Goal: Task Accomplishment & Management: Complete application form

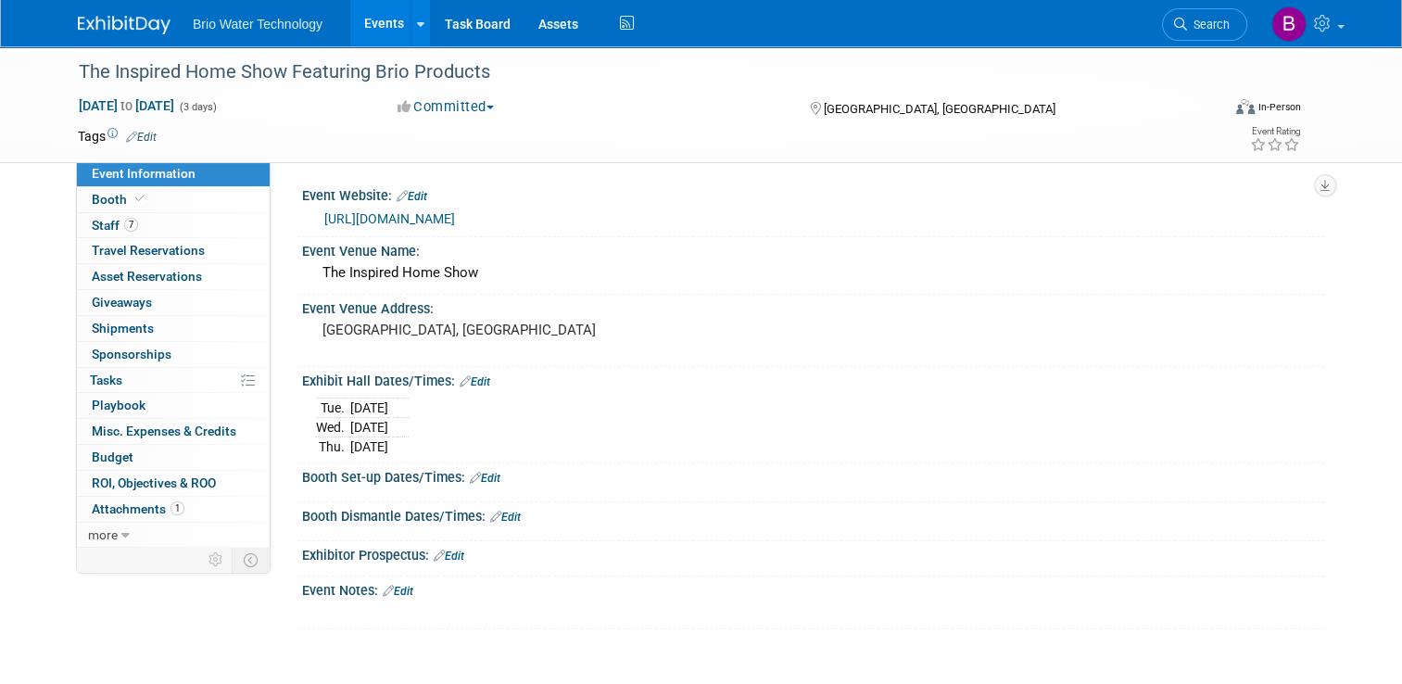
click at [371, 24] on link "Events" at bounding box center [384, 23] width 68 height 46
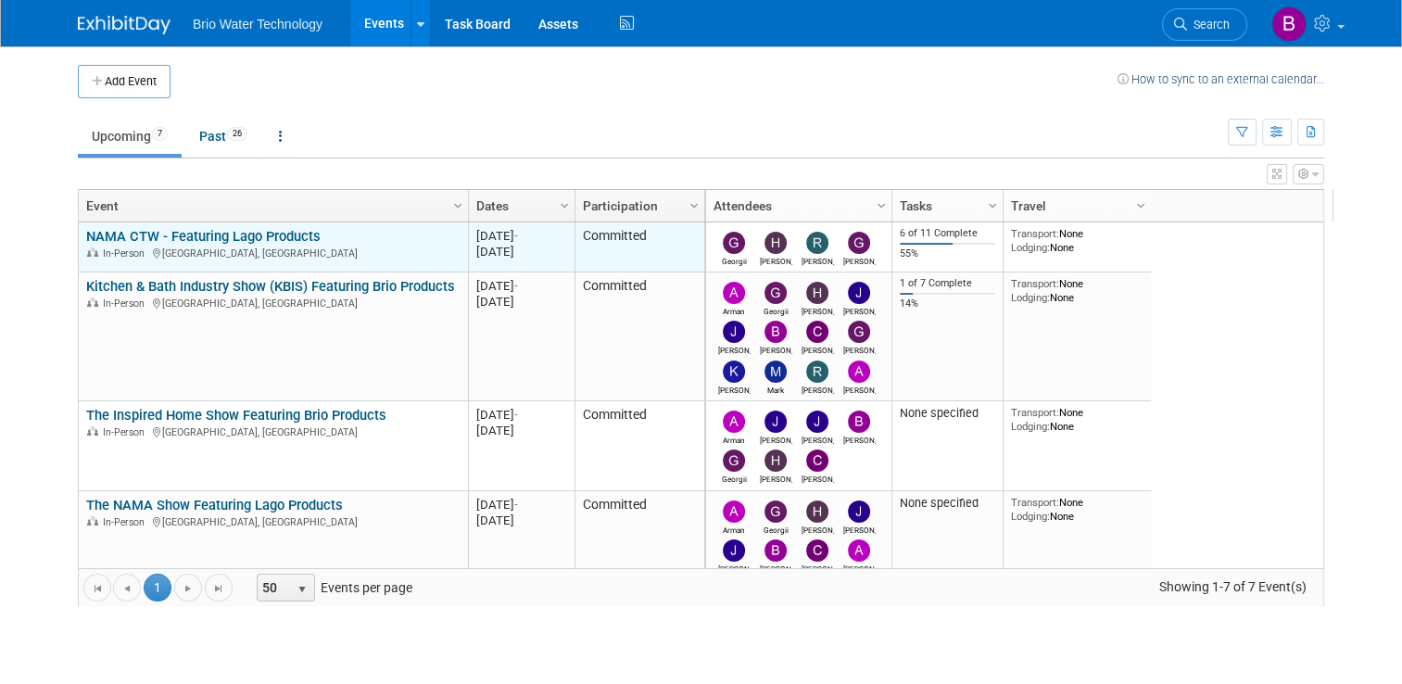
click at [185, 232] on link "NAMA CTW - Featuring Lago Products" at bounding box center [203, 236] width 234 height 17
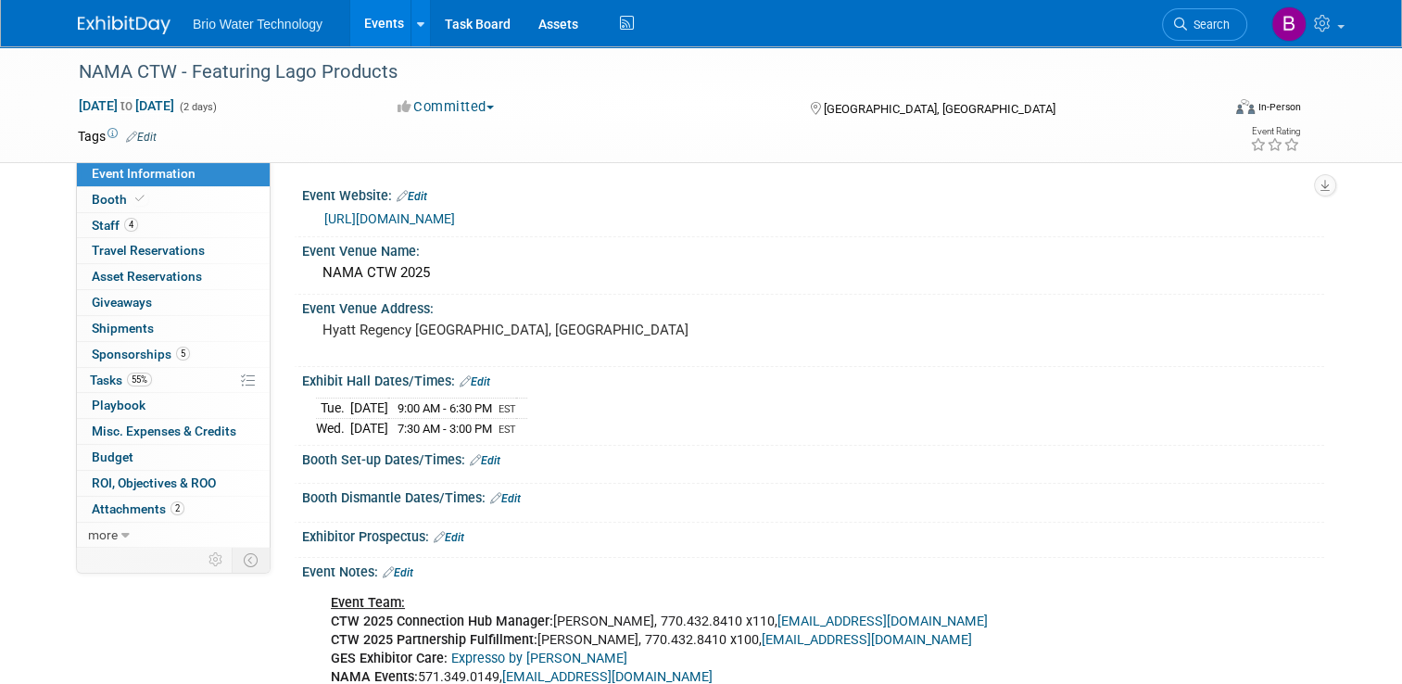
click at [380, 223] on link "https://namactw.org" at bounding box center [389, 218] width 131 height 15
click at [148, 246] on span "Travel Reservations 0" at bounding box center [148, 250] width 113 height 15
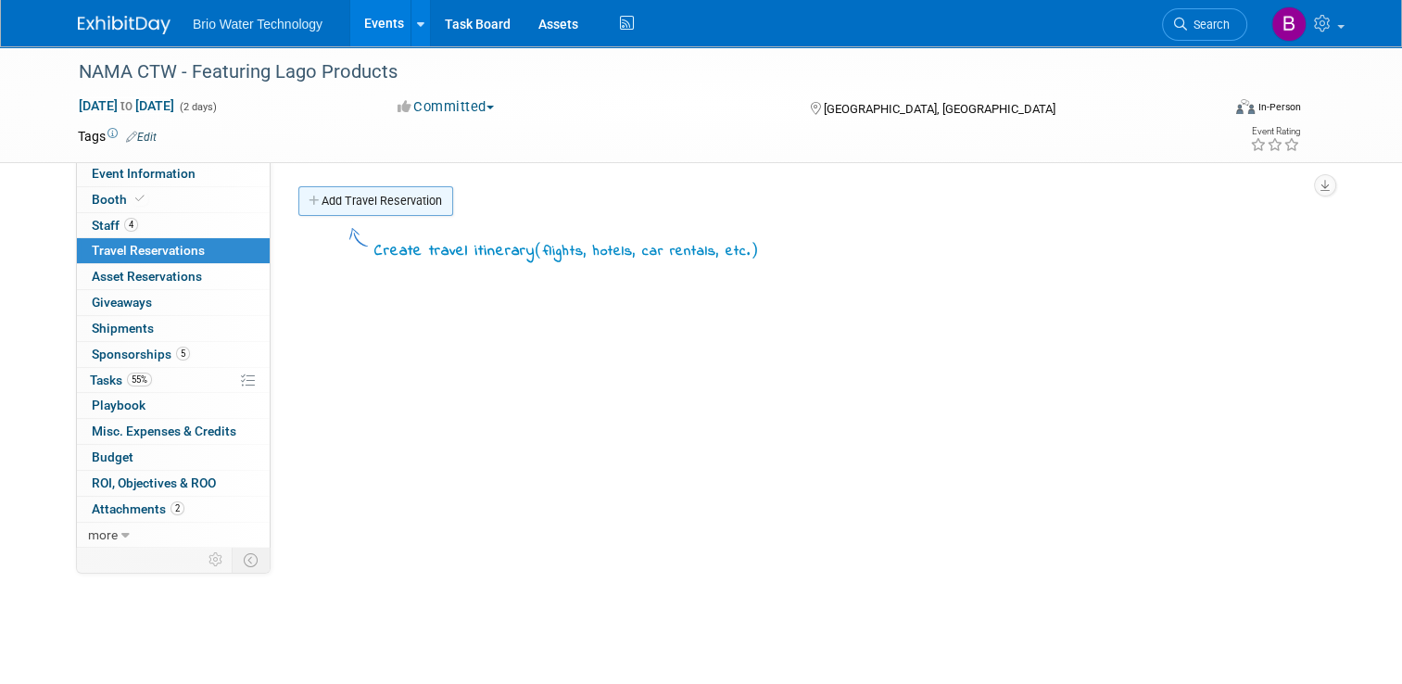
click at [388, 204] on link "Add Travel Reservation" at bounding box center [375, 201] width 155 height 30
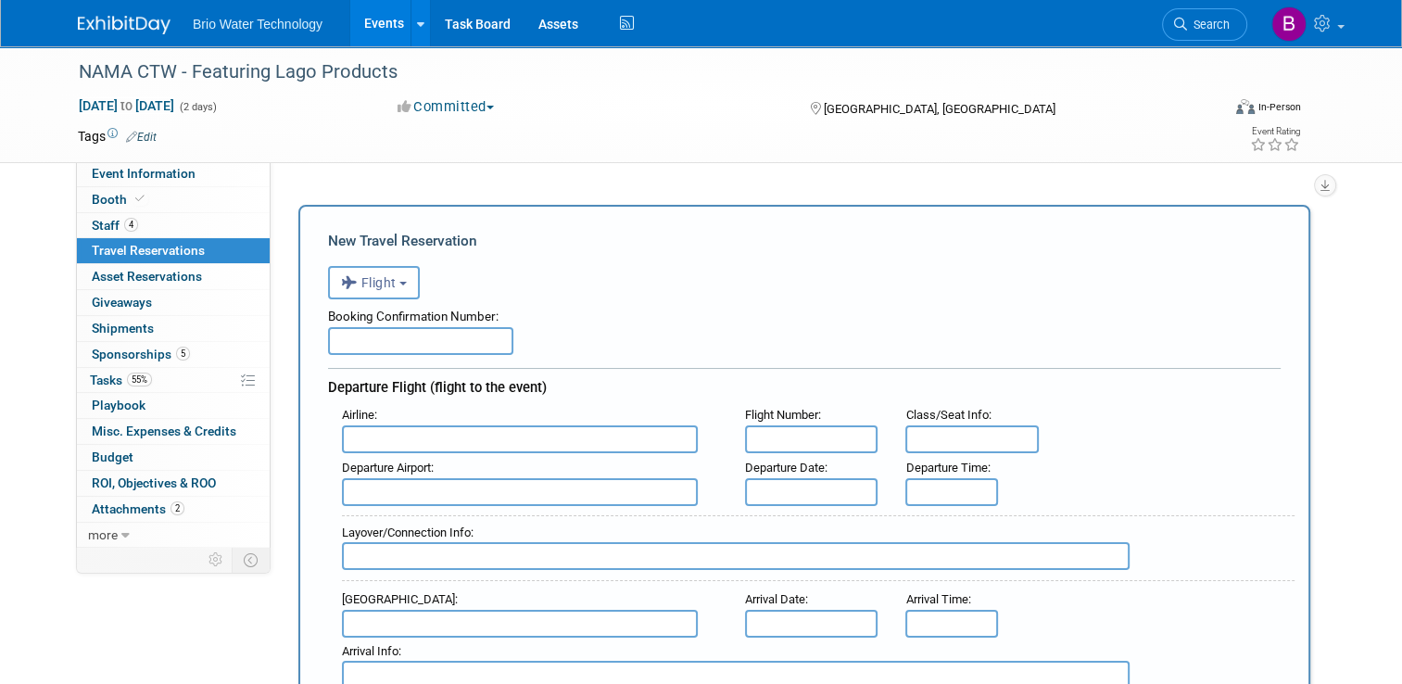
click at [424, 335] on input "text" at bounding box center [420, 341] width 185 height 28
type input "ABLXGY"
click at [600, 435] on input "text" at bounding box center [520, 439] width 356 height 28
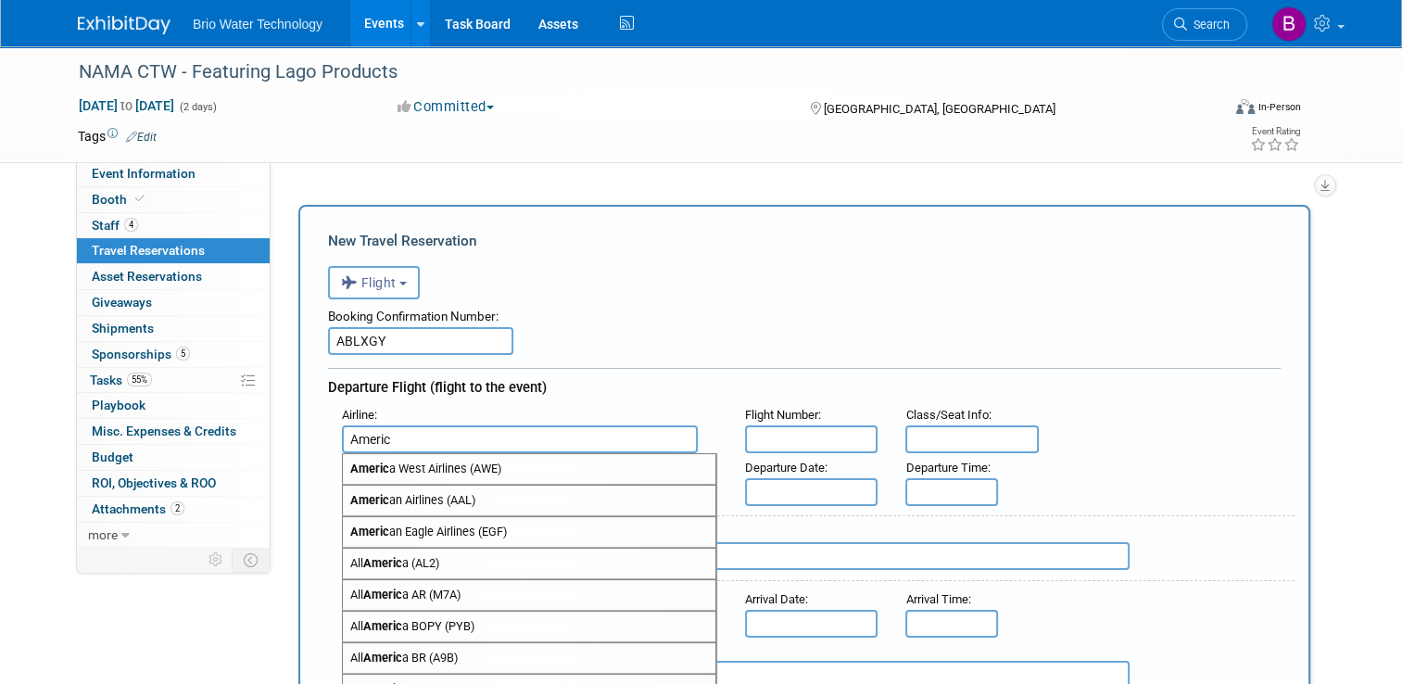
click at [350, 499] on strong "Americ" at bounding box center [369, 500] width 39 height 14
type input "American Airlines (AAL)"
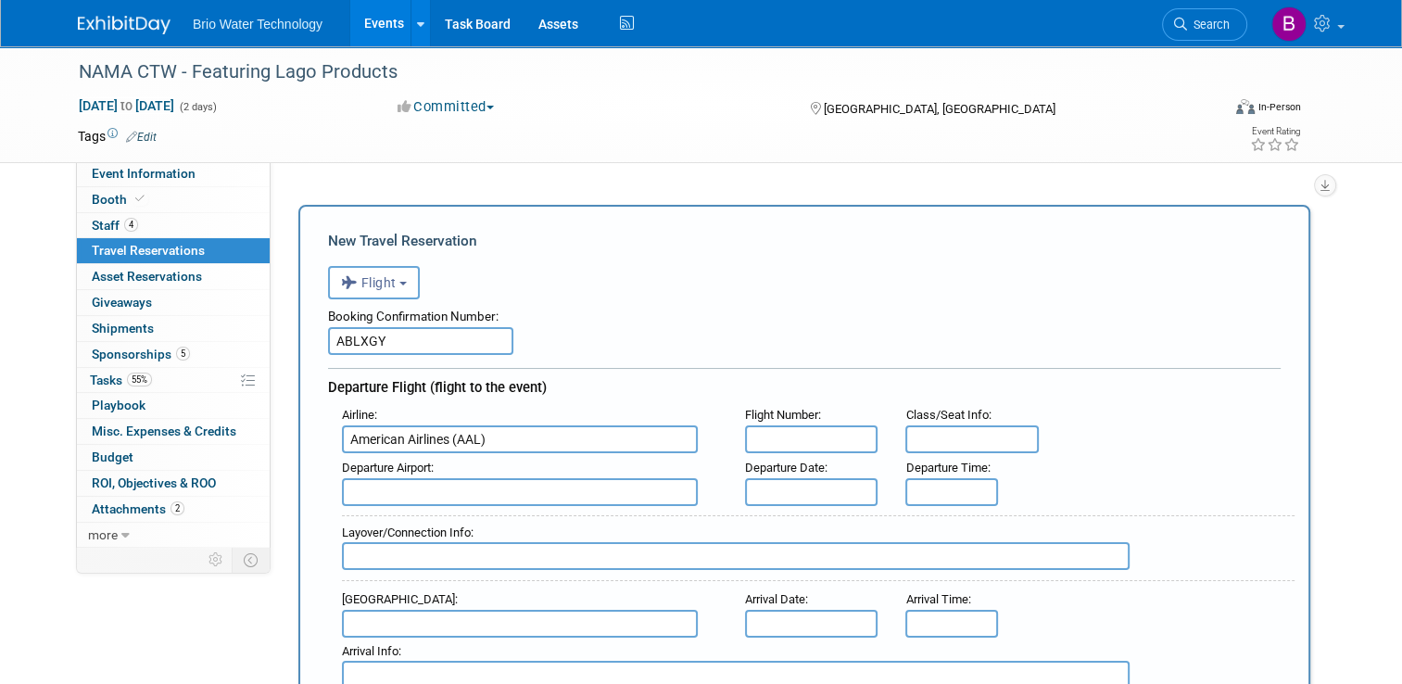
click at [783, 427] on input "text" at bounding box center [811, 439] width 133 height 28
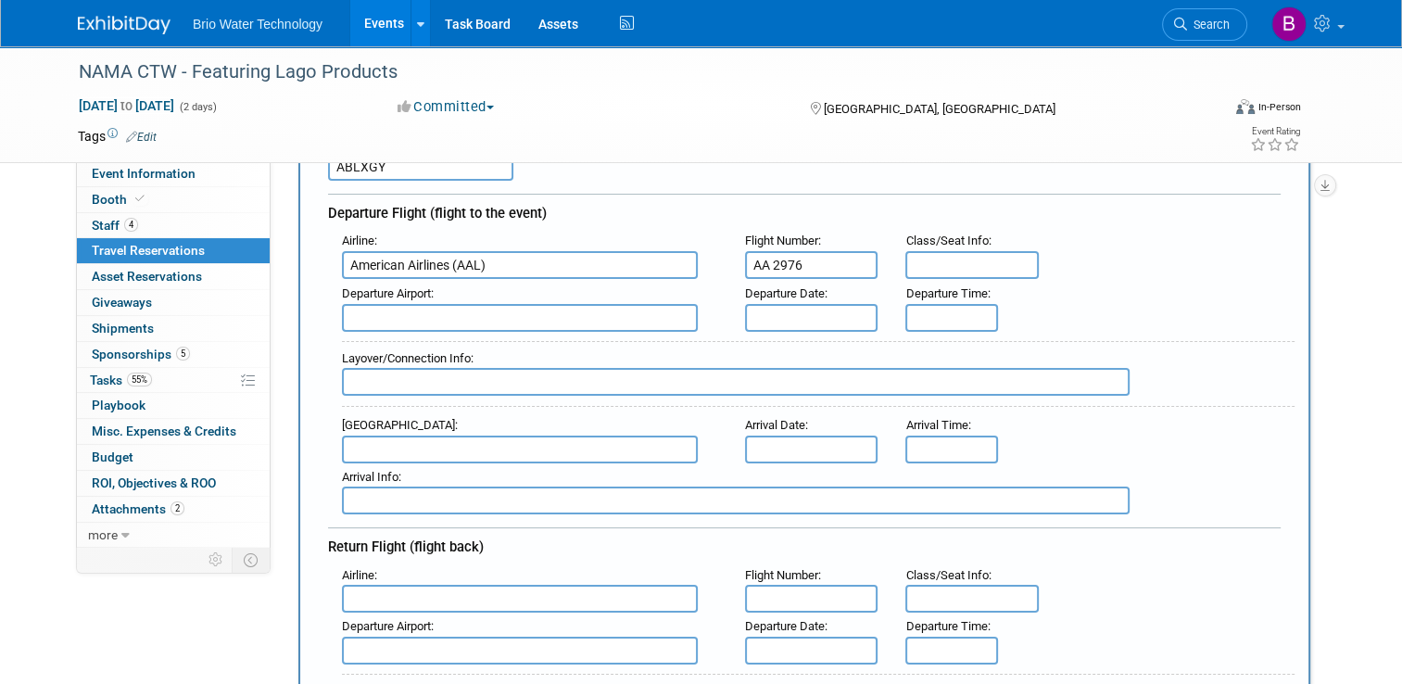
scroll to position [178, 0]
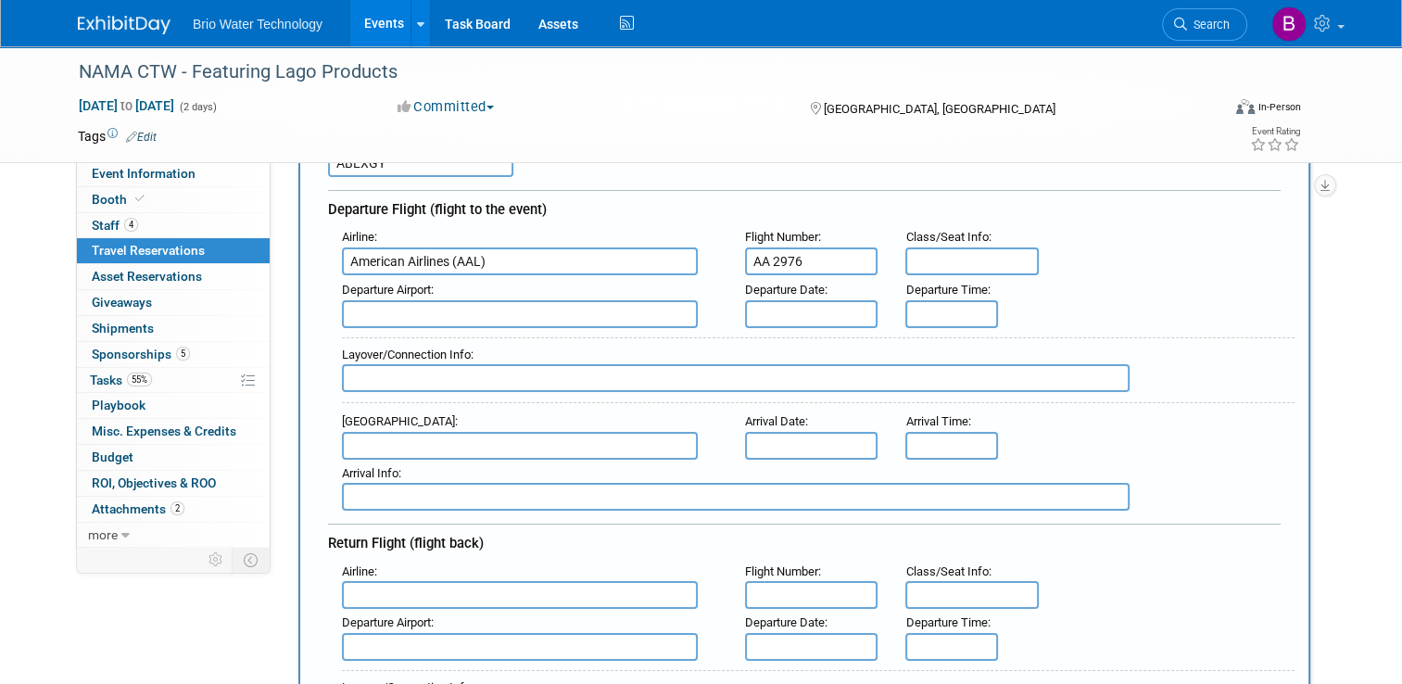
type input "AA 2976"
click at [976, 251] on input "text" at bounding box center [971, 261] width 133 height 28
type input "17C"
click at [523, 306] on input "text" at bounding box center [520, 314] width 356 height 28
click at [447, 338] on span "LAX - Los Angeles International Airport" at bounding box center [529, 344] width 372 height 30
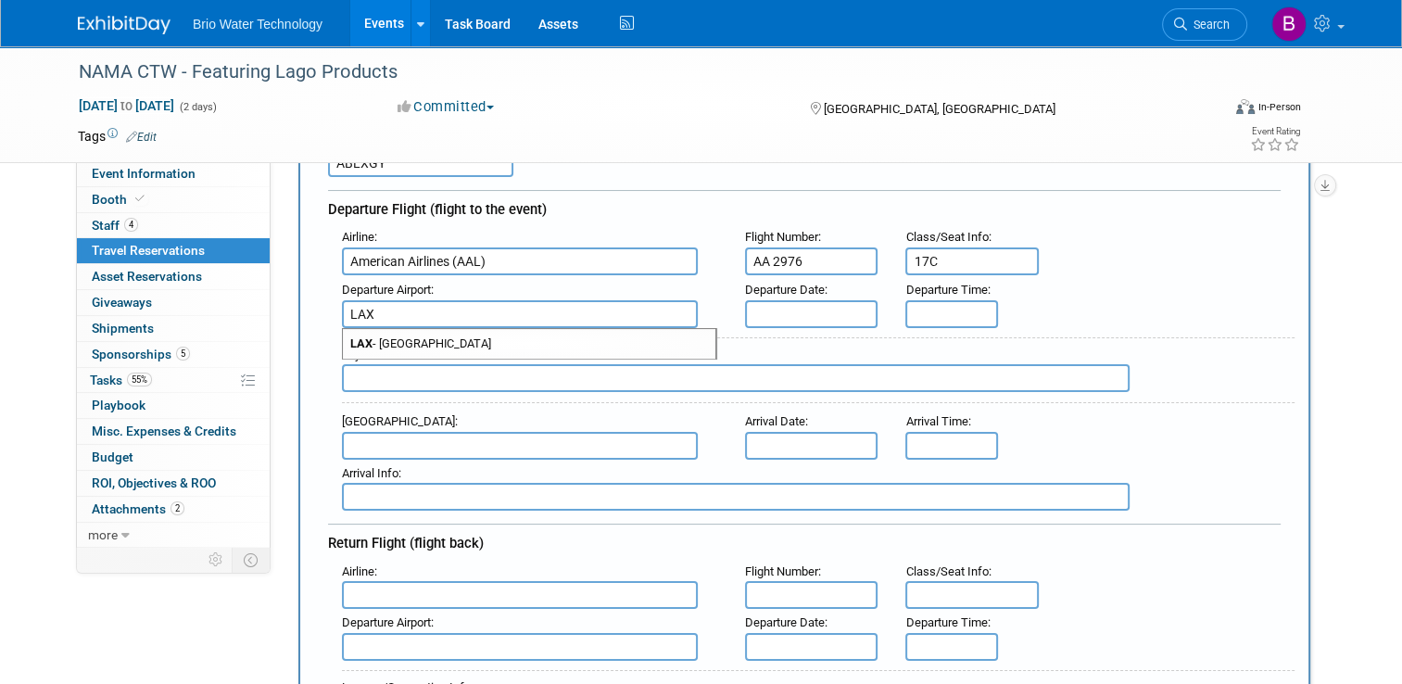
type input "LAX - Los Angeles International Airport"
click at [783, 300] on input "text" at bounding box center [811, 314] width 133 height 28
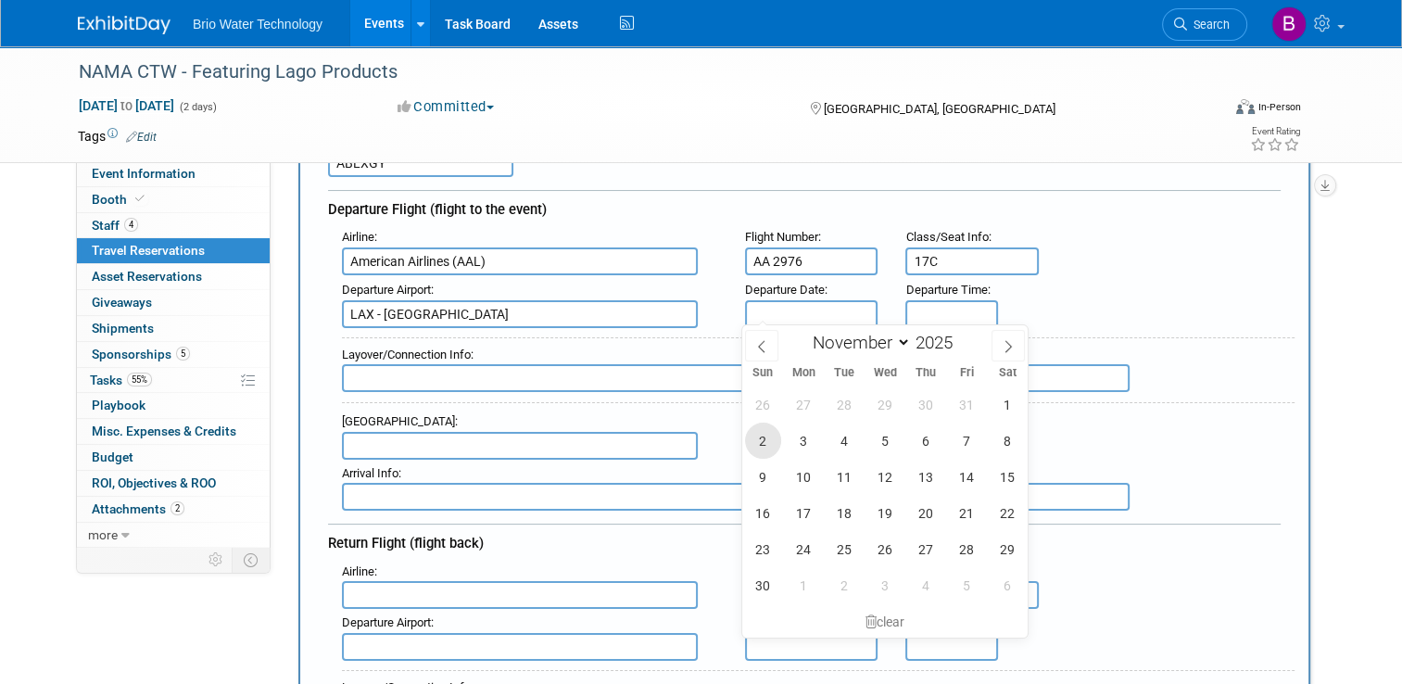
click at [764, 438] on span "2" at bounding box center [763, 440] width 36 height 36
type input "Nov 2, 2025"
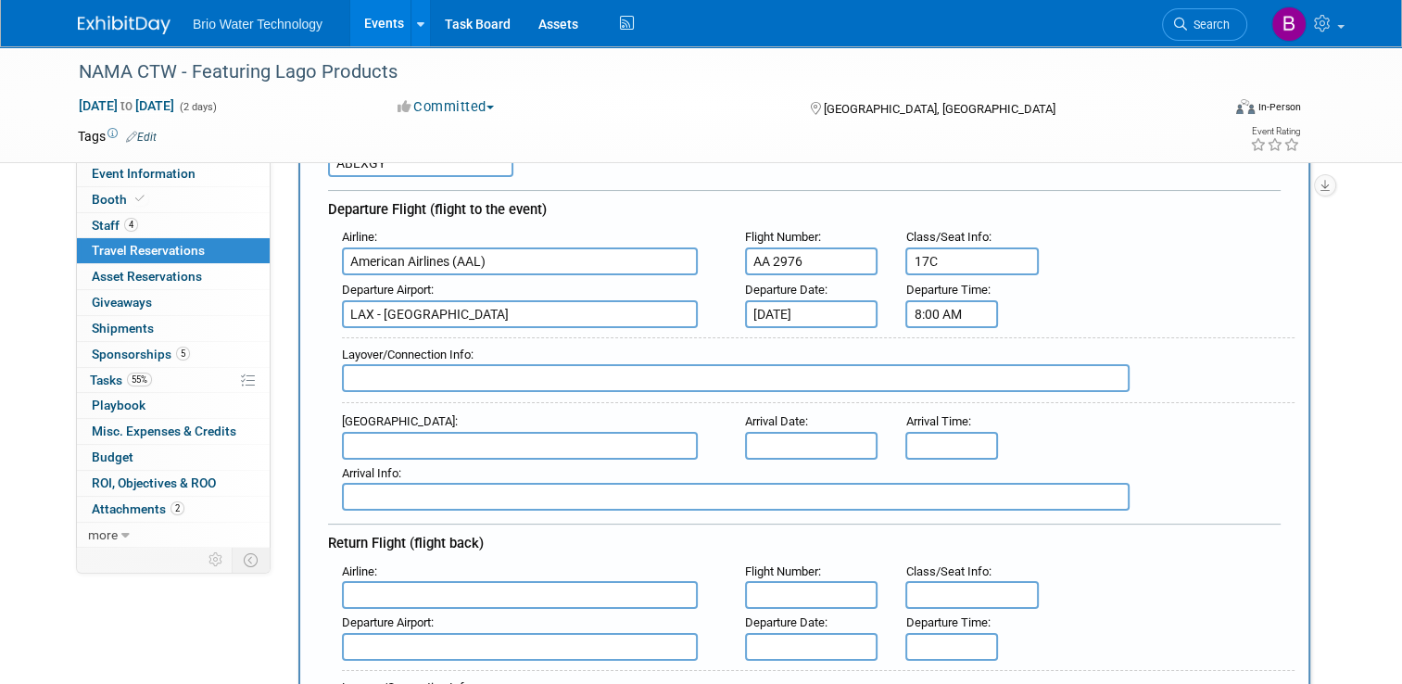
click at [952, 313] on input "8:00 AM" at bounding box center [951, 314] width 93 height 28
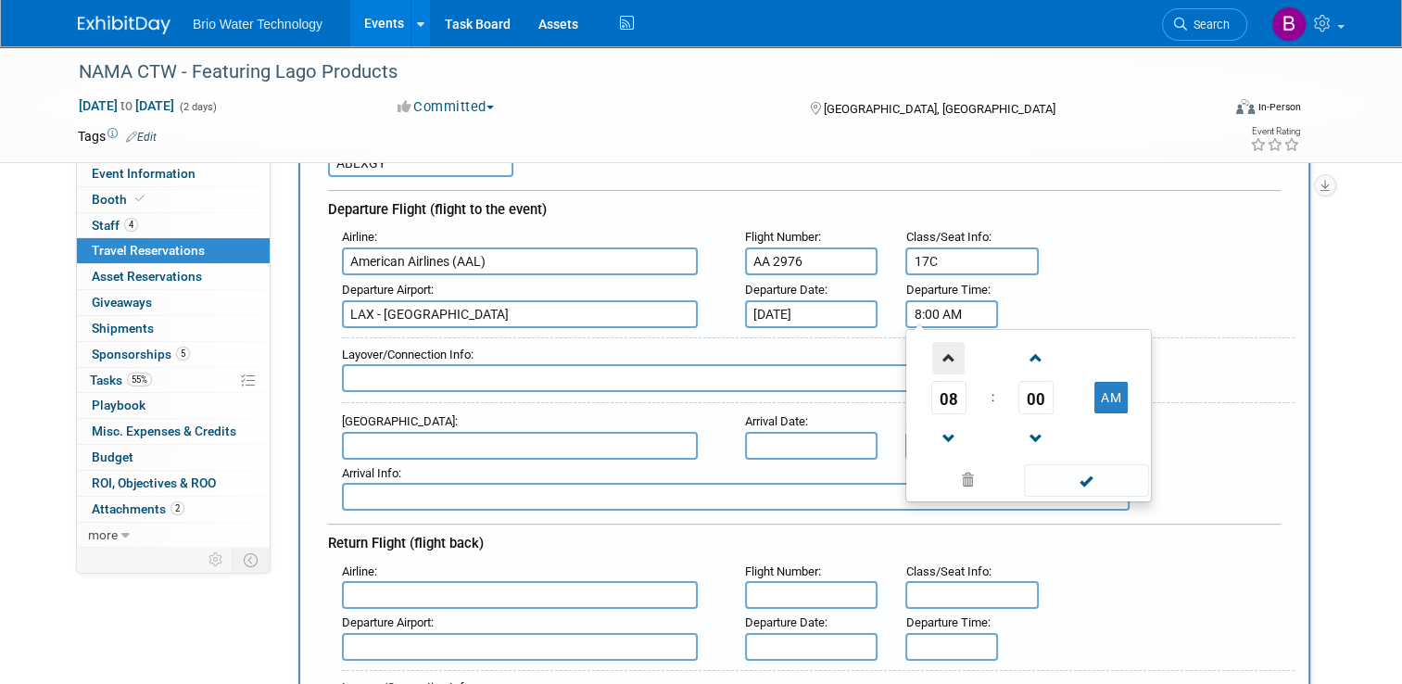
click at [962, 353] on span at bounding box center [948, 358] width 32 height 32
click at [962, 349] on span at bounding box center [948, 358] width 32 height 32
click at [1041, 347] on span at bounding box center [1036, 358] width 32 height 32
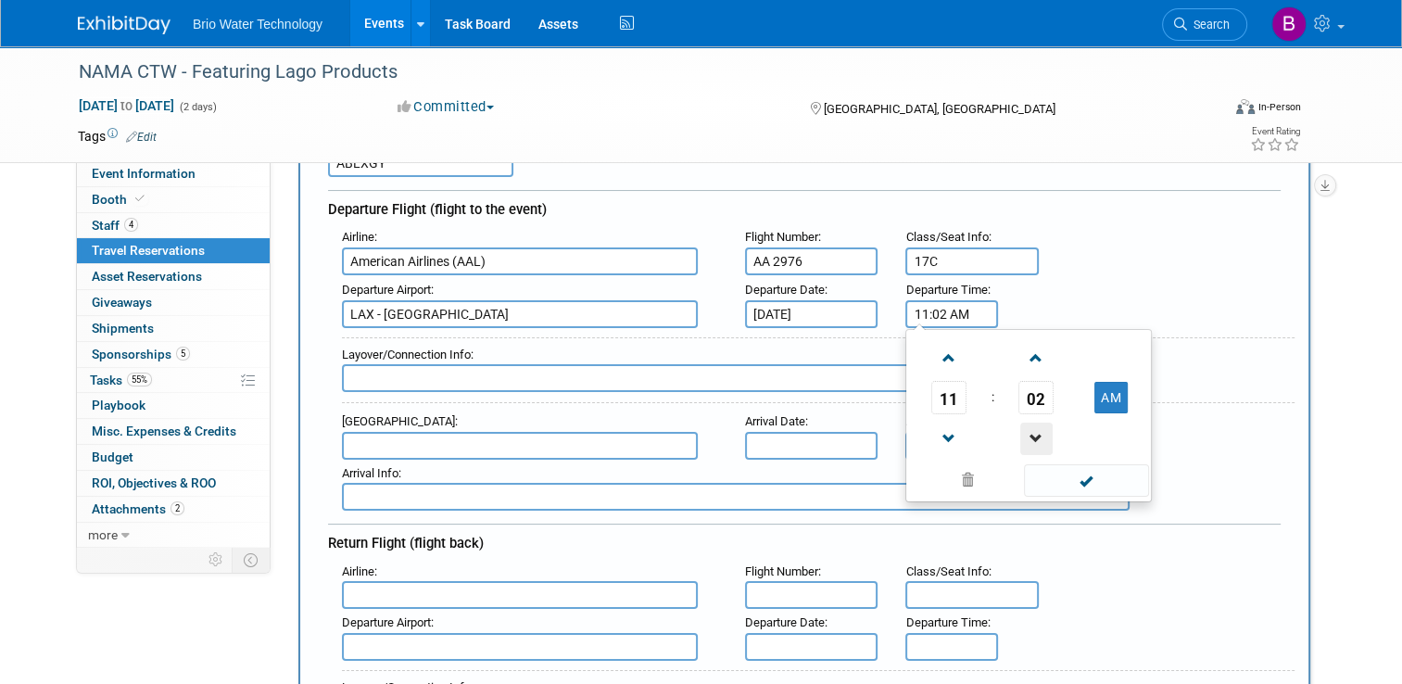
click at [1041, 428] on span at bounding box center [1036, 438] width 32 height 32
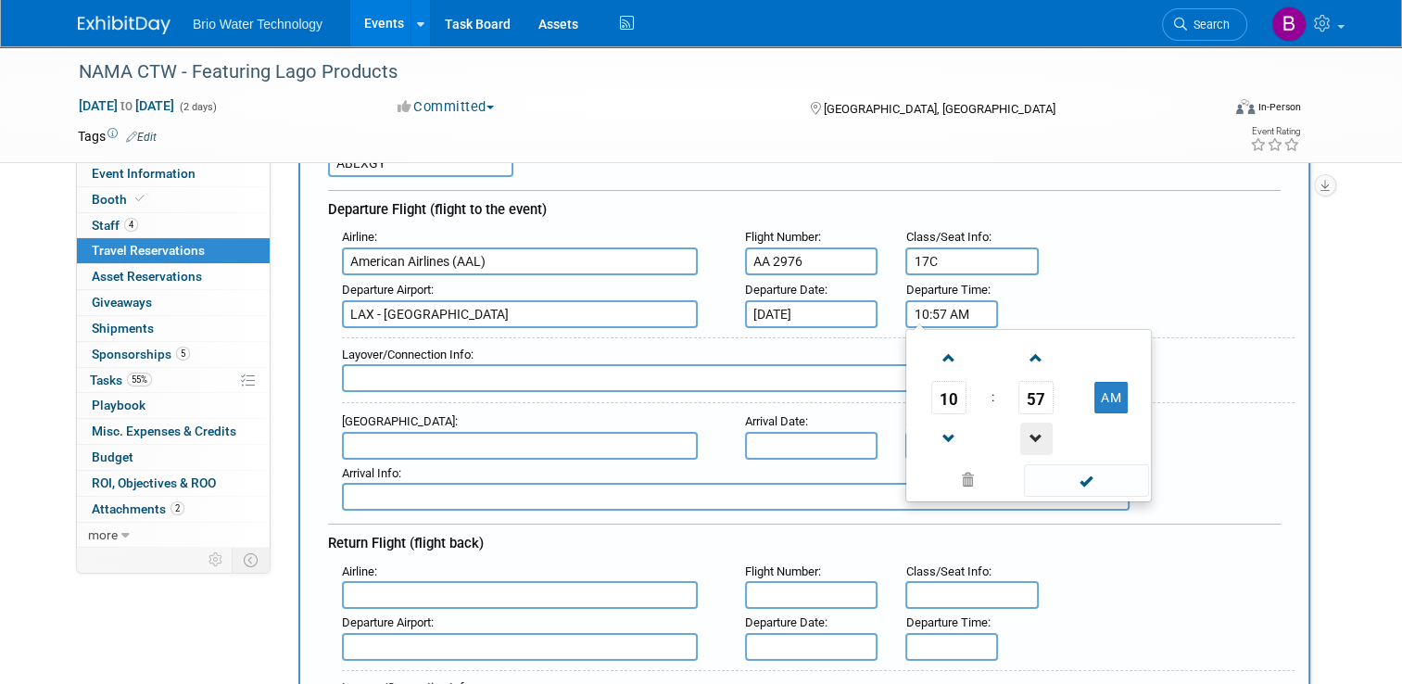
click at [1041, 428] on span at bounding box center [1036, 438] width 32 height 32
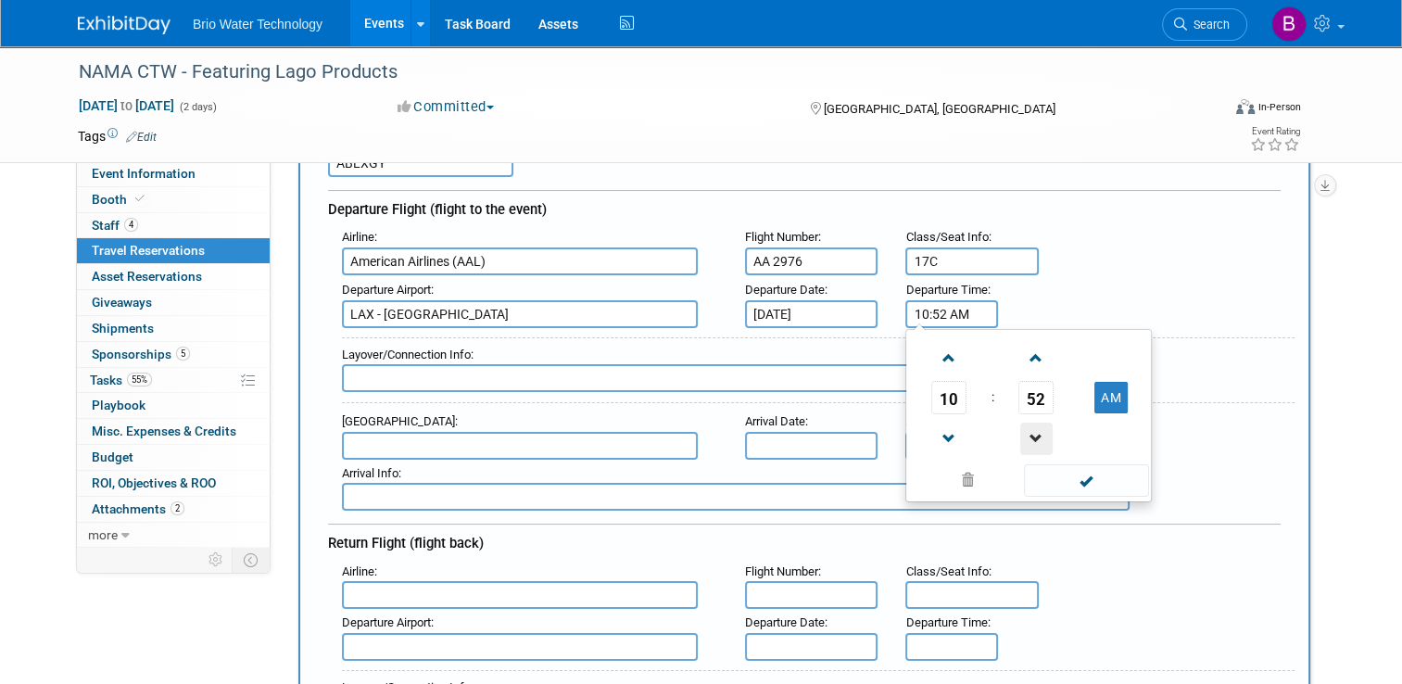
click at [1041, 428] on span at bounding box center [1036, 438] width 32 height 32
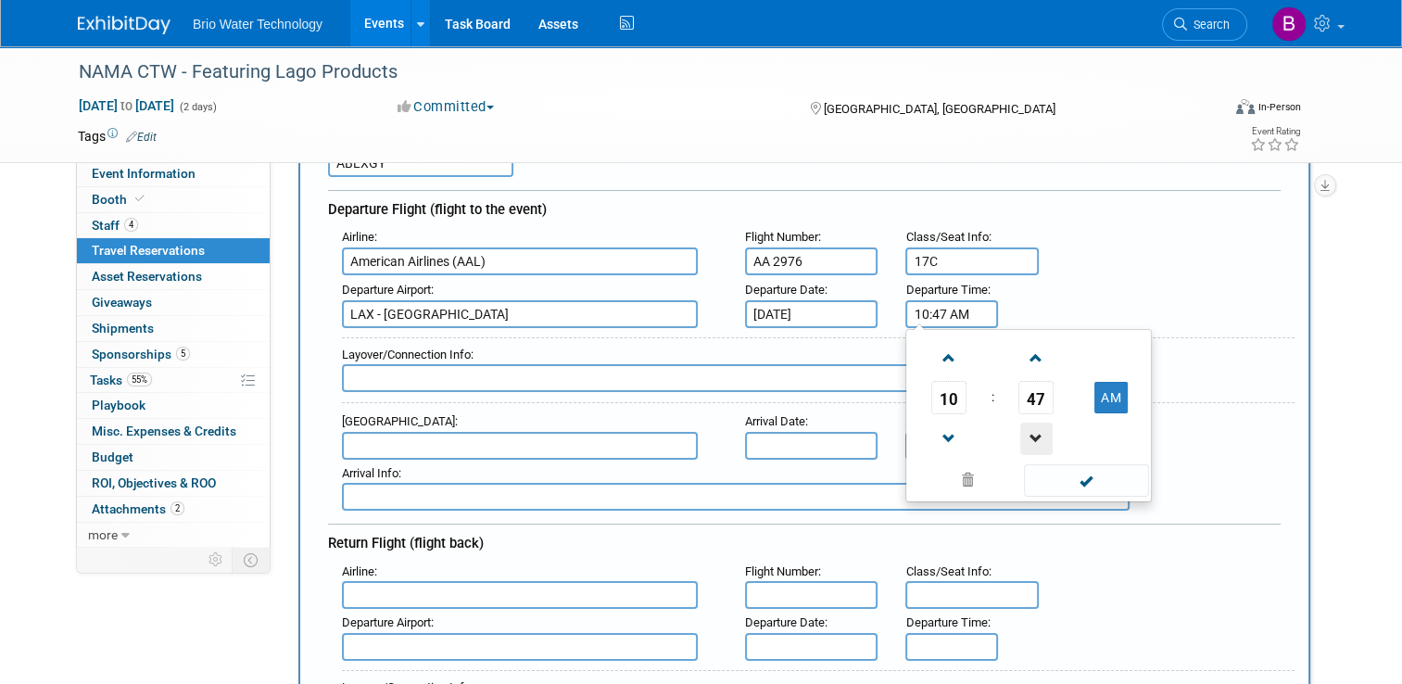
click at [1041, 428] on span at bounding box center [1036, 438] width 32 height 32
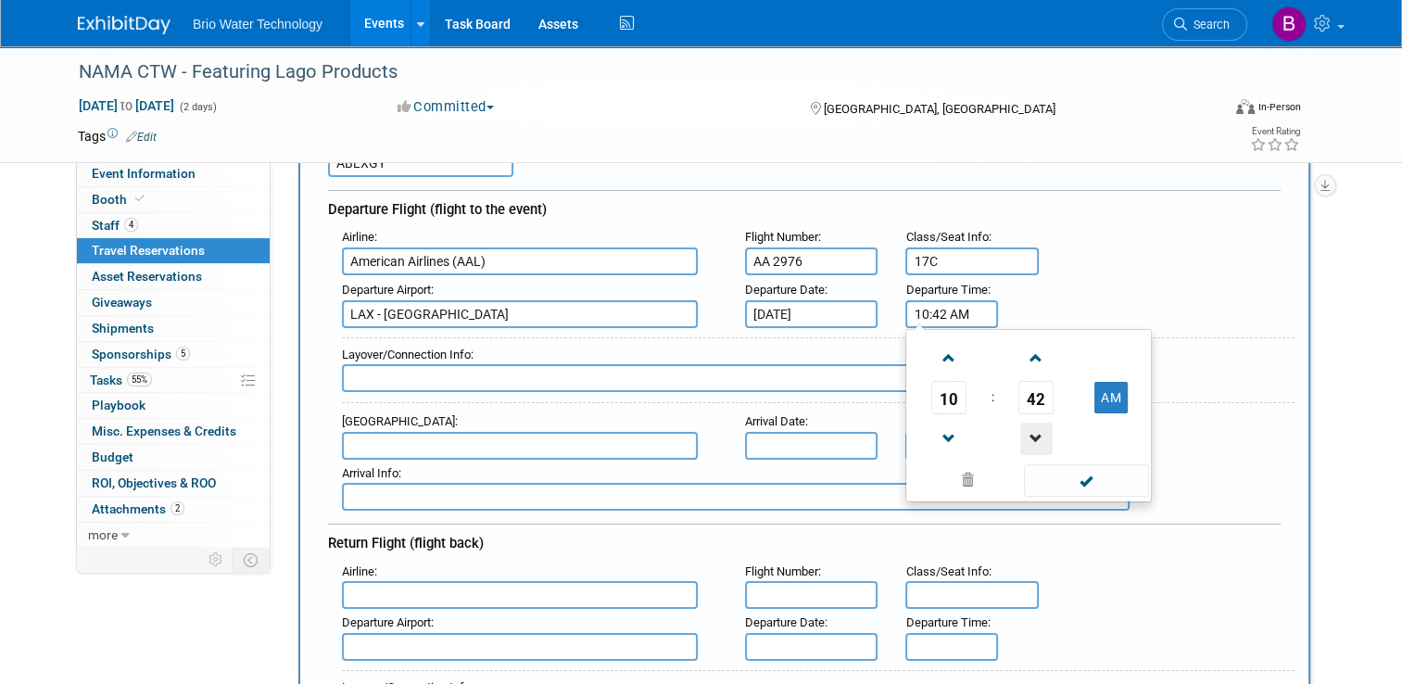
click at [1041, 428] on span at bounding box center [1036, 438] width 32 height 32
click at [956, 358] on span at bounding box center [948, 358] width 32 height 32
click at [1122, 391] on button "AM" at bounding box center [1110, 397] width 33 height 31
type input "11:40 PM"
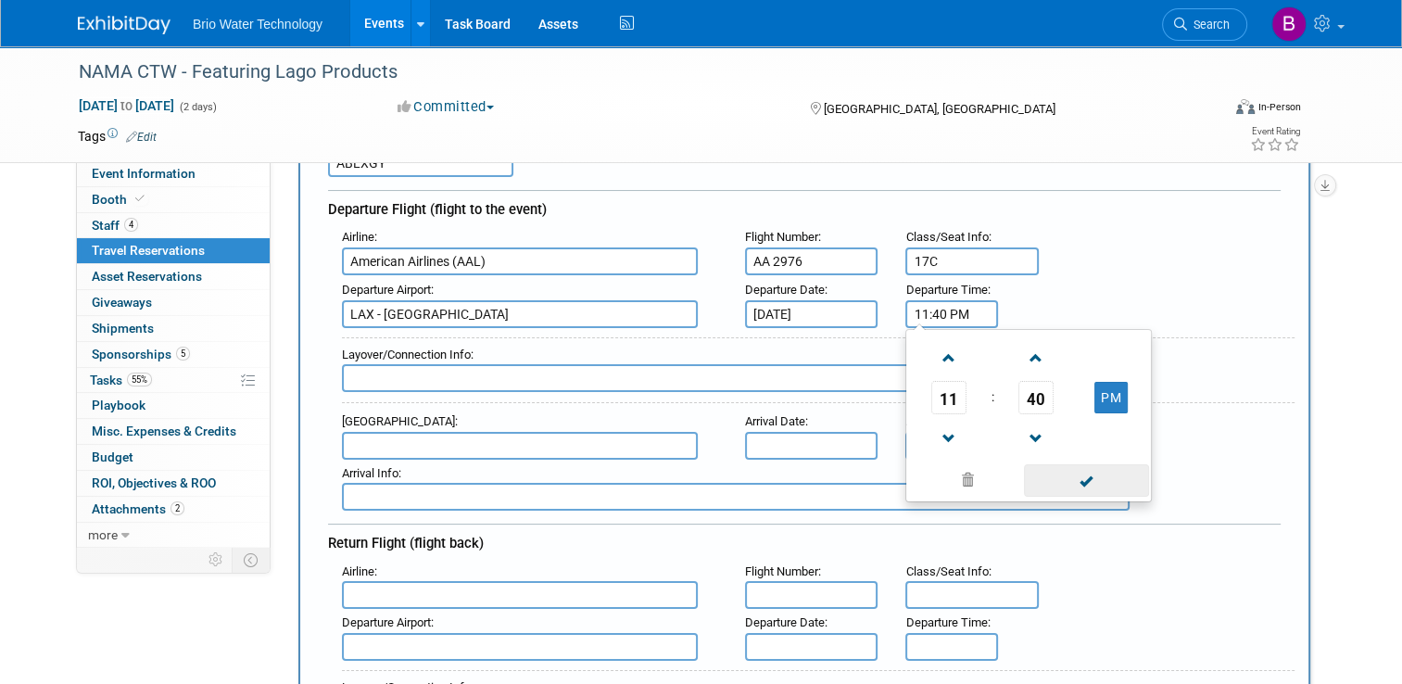
click at [1073, 480] on span at bounding box center [1086, 480] width 125 height 32
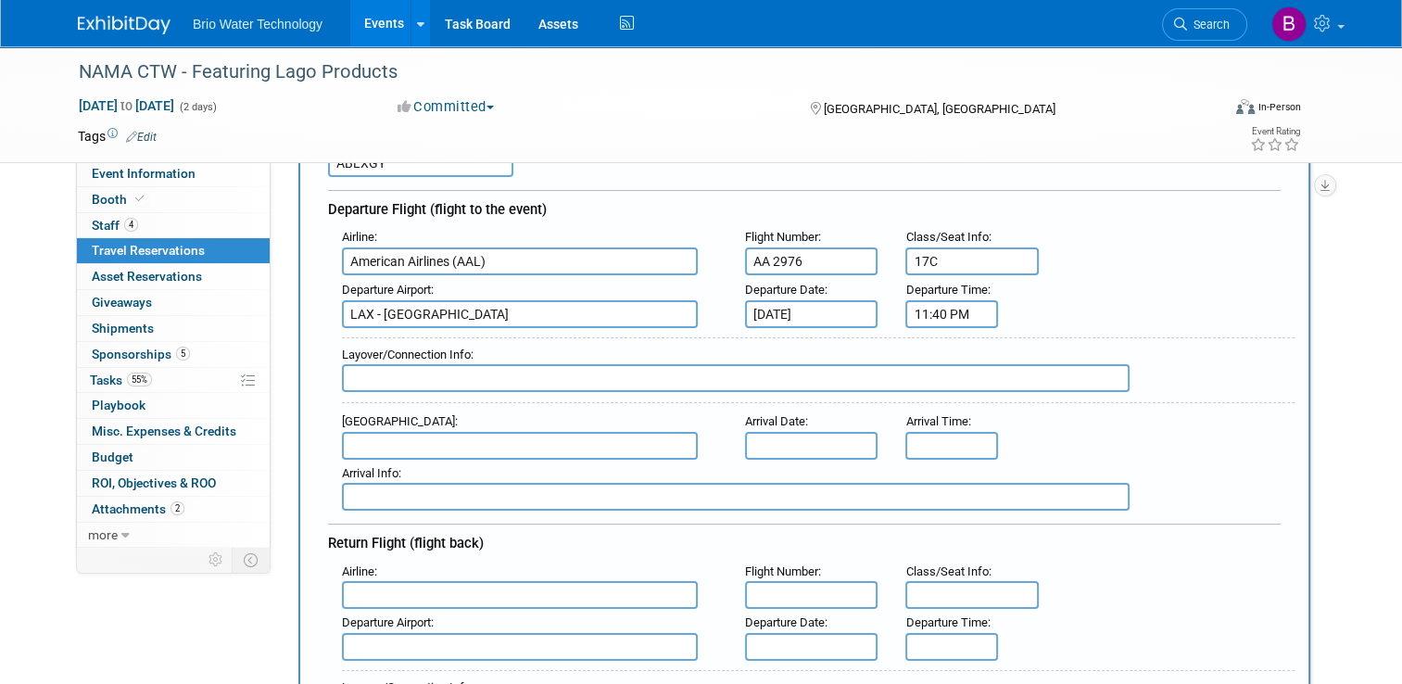
click at [478, 435] on input "text" at bounding box center [520, 446] width 356 height 28
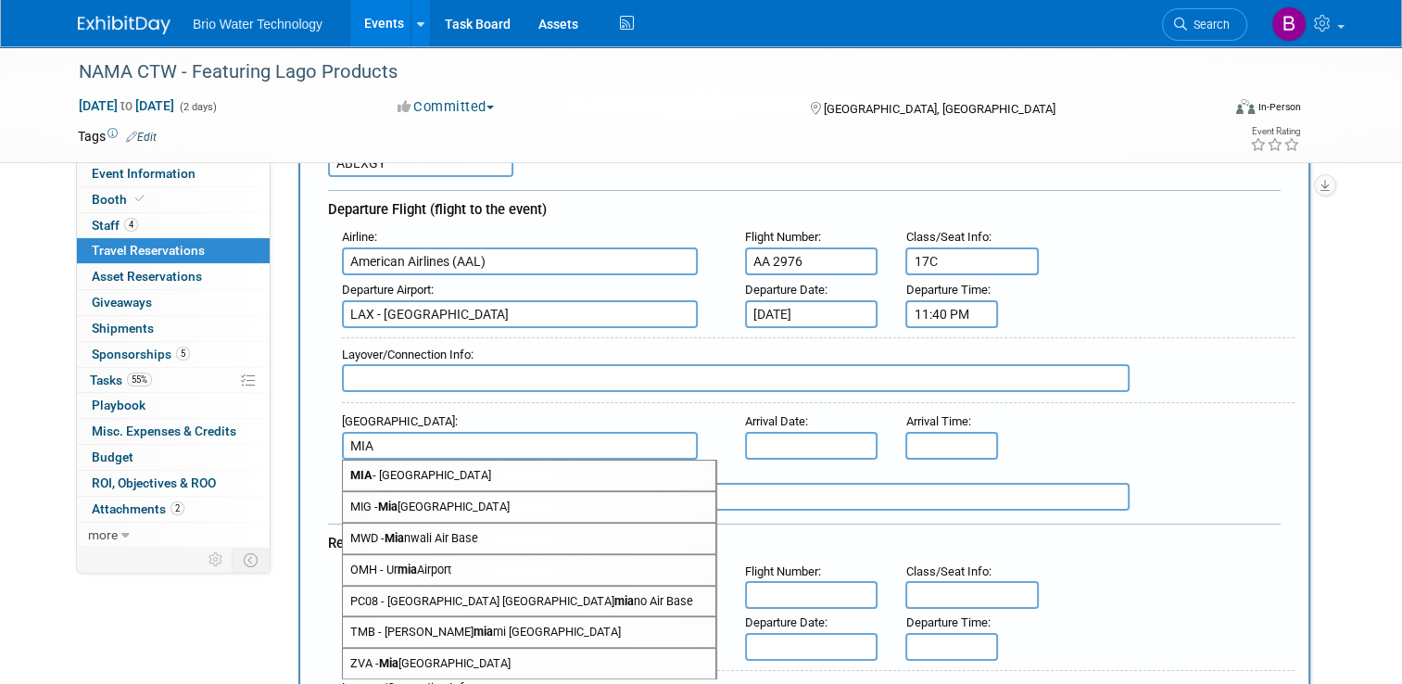
click at [417, 473] on span "MIA - Miami International Airport" at bounding box center [529, 475] width 372 height 30
type input "MIA - Miami International Airport"
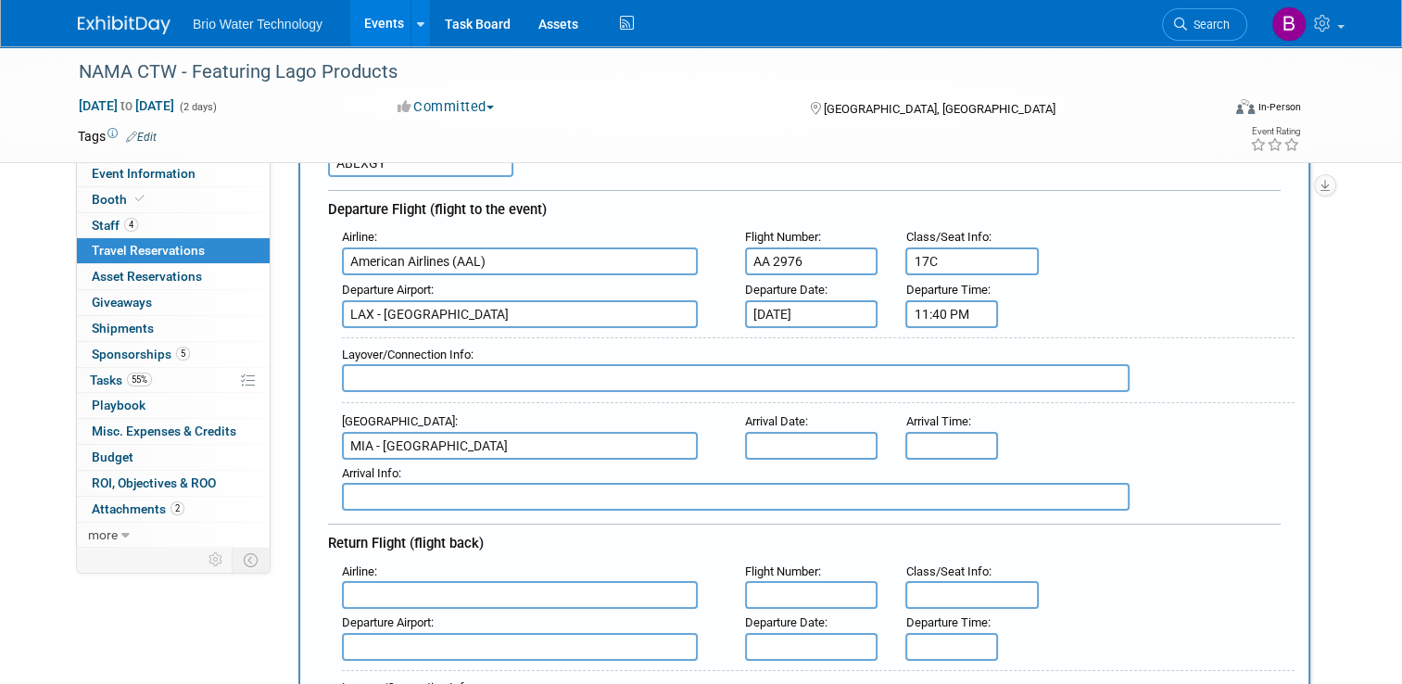
click at [794, 435] on input "text" at bounding box center [811, 446] width 133 height 28
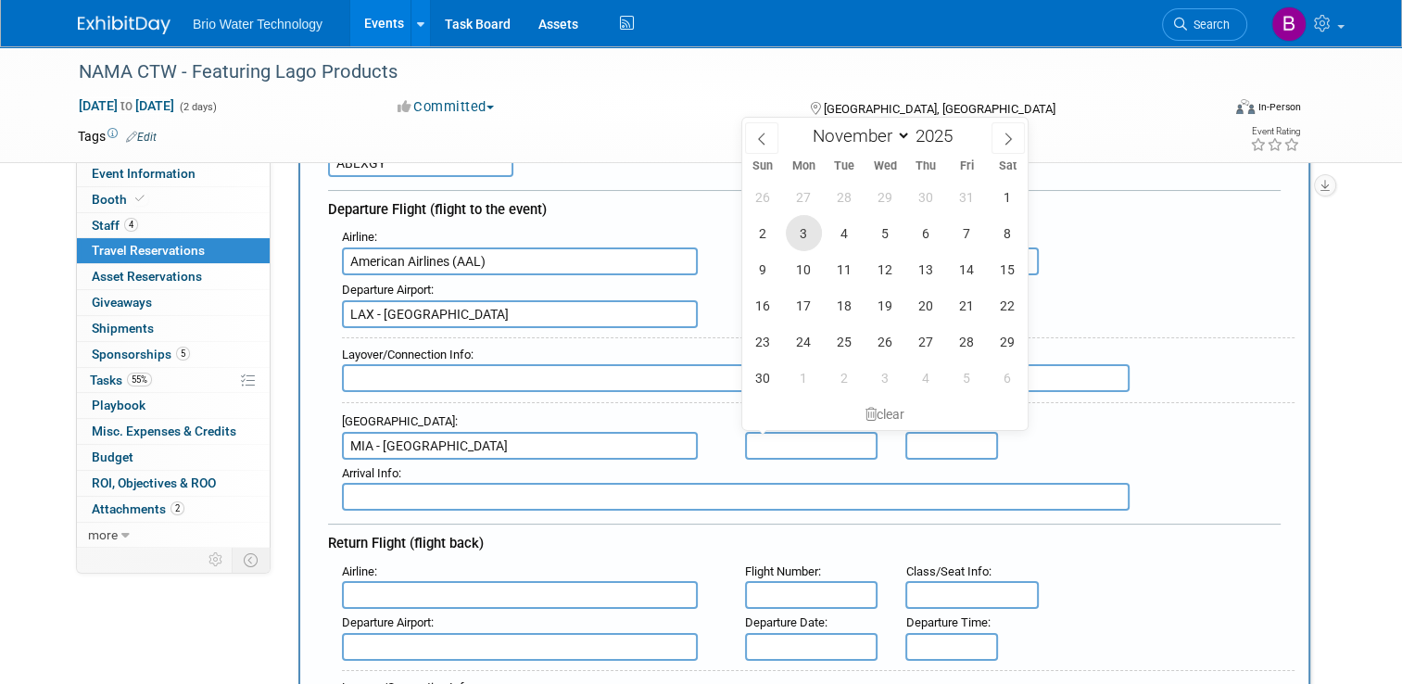
click at [802, 228] on span "3" at bounding box center [804, 233] width 36 height 36
type input "Nov 3, 2025"
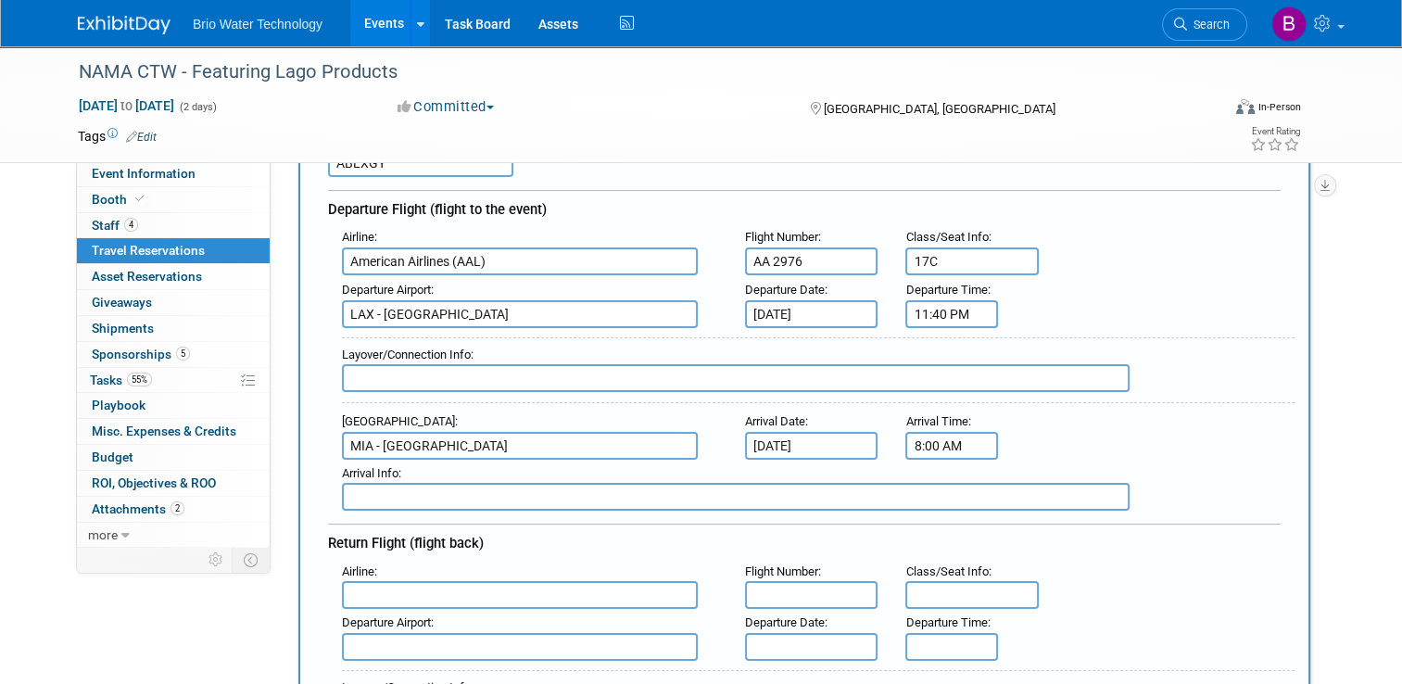
click at [928, 439] on input "8:00 AM" at bounding box center [951, 446] width 93 height 28
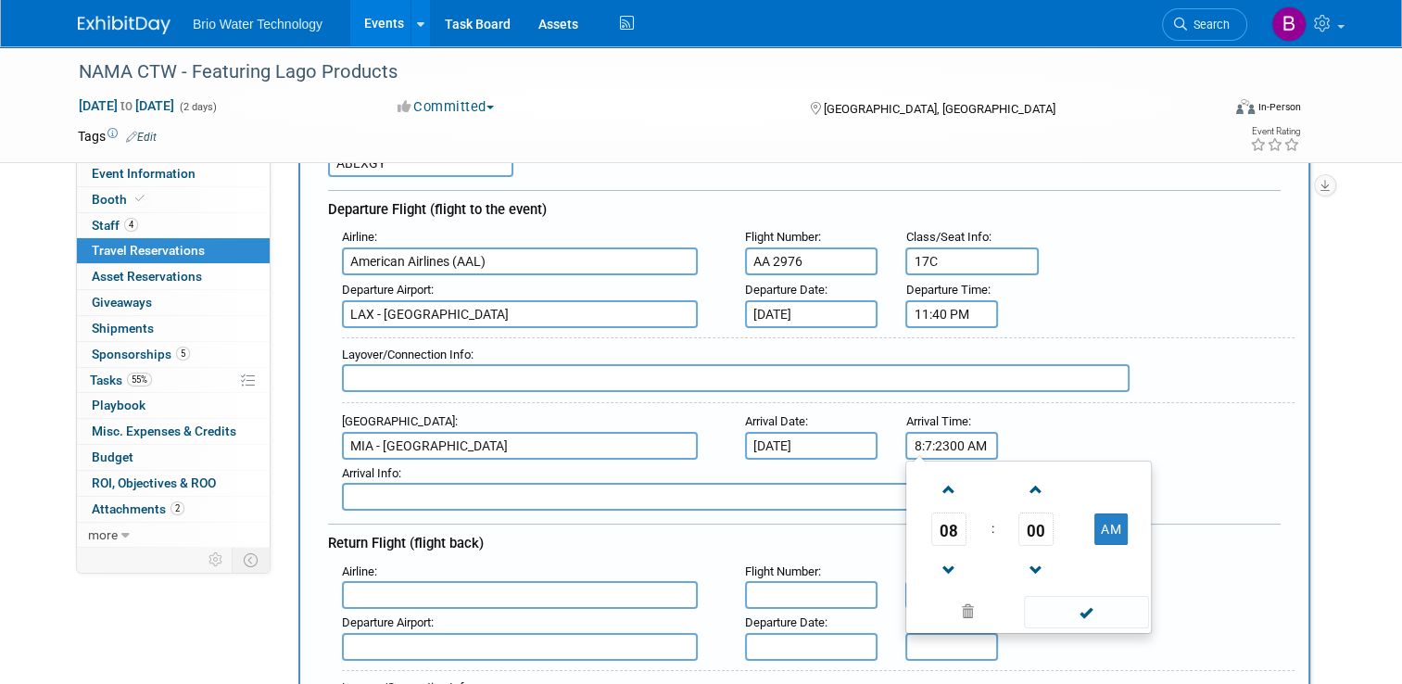
click at [929, 439] on input "8:7:2300 AM" at bounding box center [951, 446] width 93 height 28
click at [954, 554] on span at bounding box center [948, 570] width 32 height 32
click at [1043, 491] on span at bounding box center [1036, 489] width 32 height 32
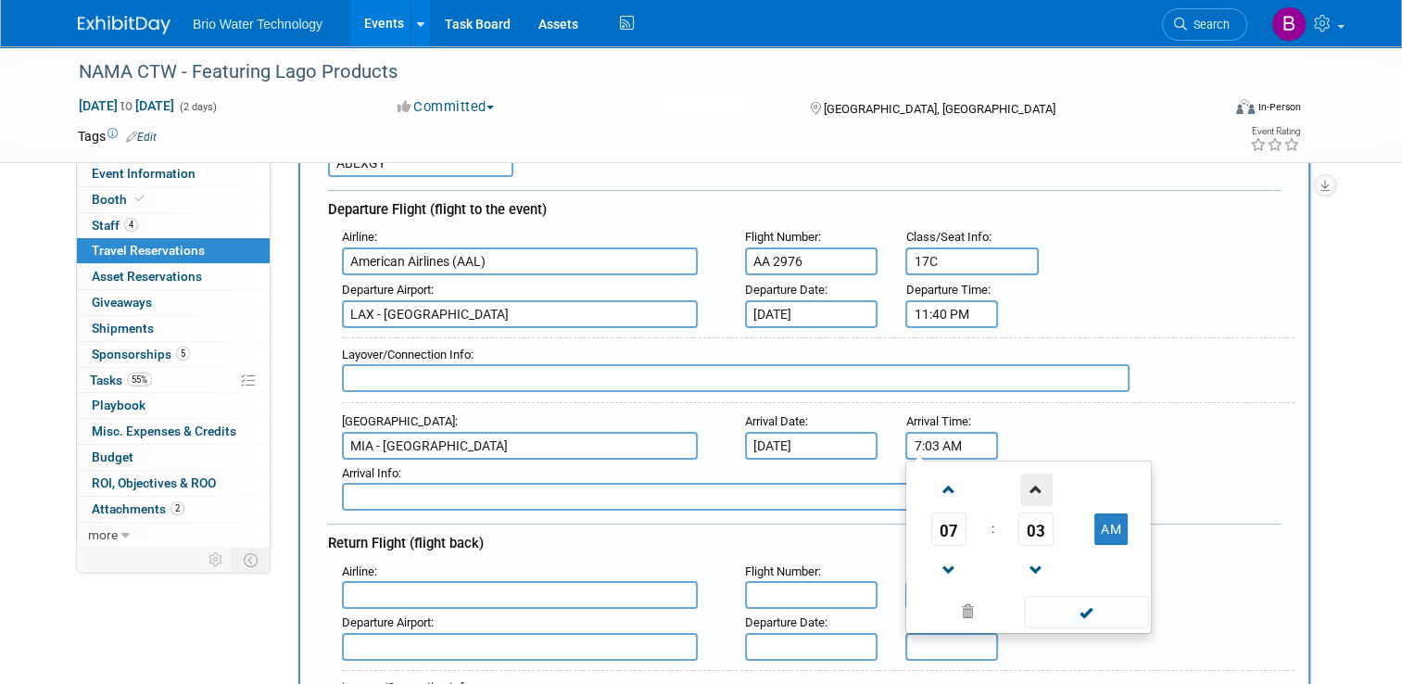
click at [1043, 491] on span at bounding box center [1036, 489] width 32 height 32
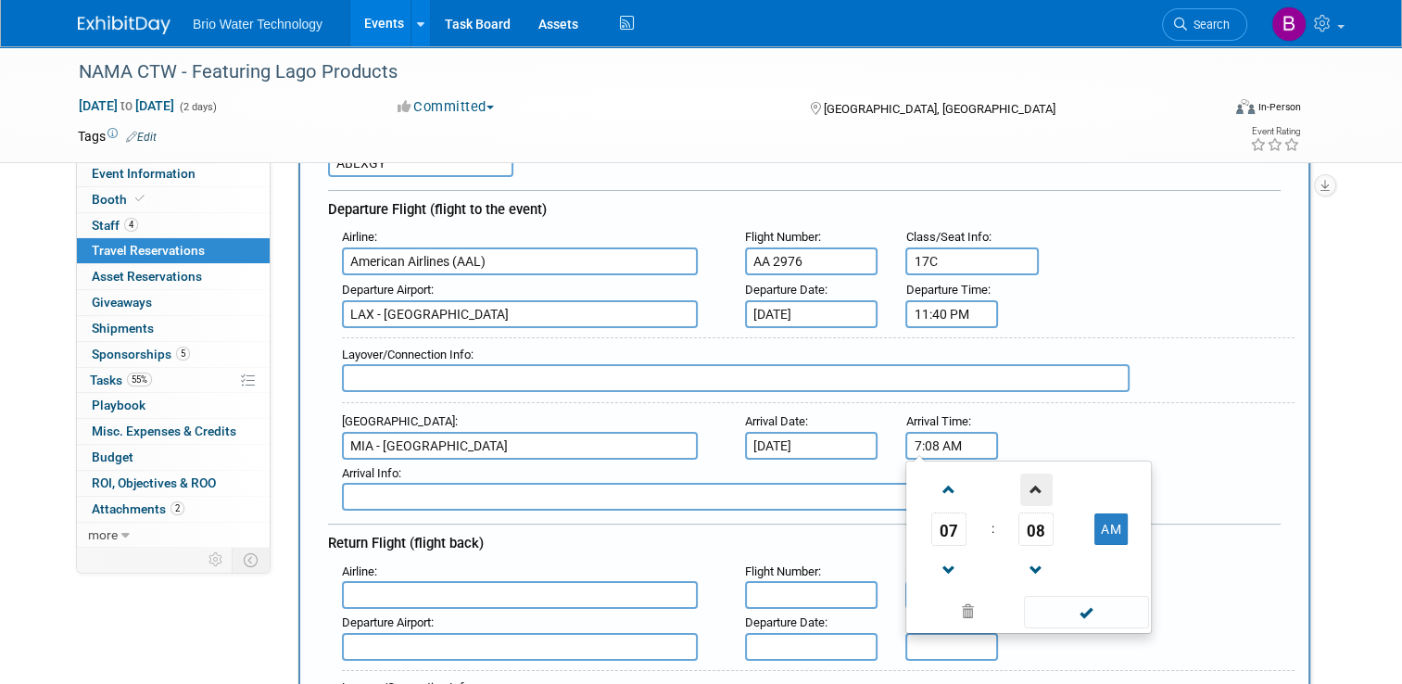
click at [1043, 491] on span at bounding box center [1036, 489] width 32 height 32
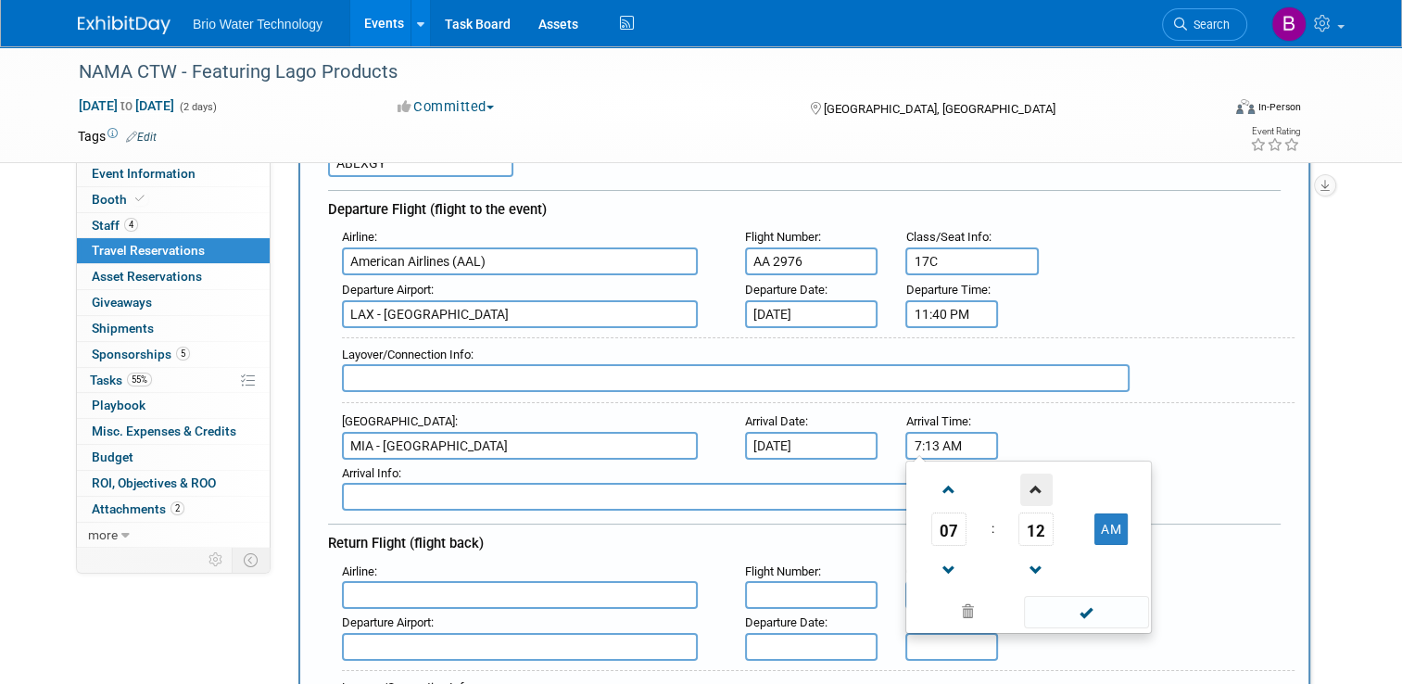
click at [1043, 491] on span at bounding box center [1036, 489] width 32 height 32
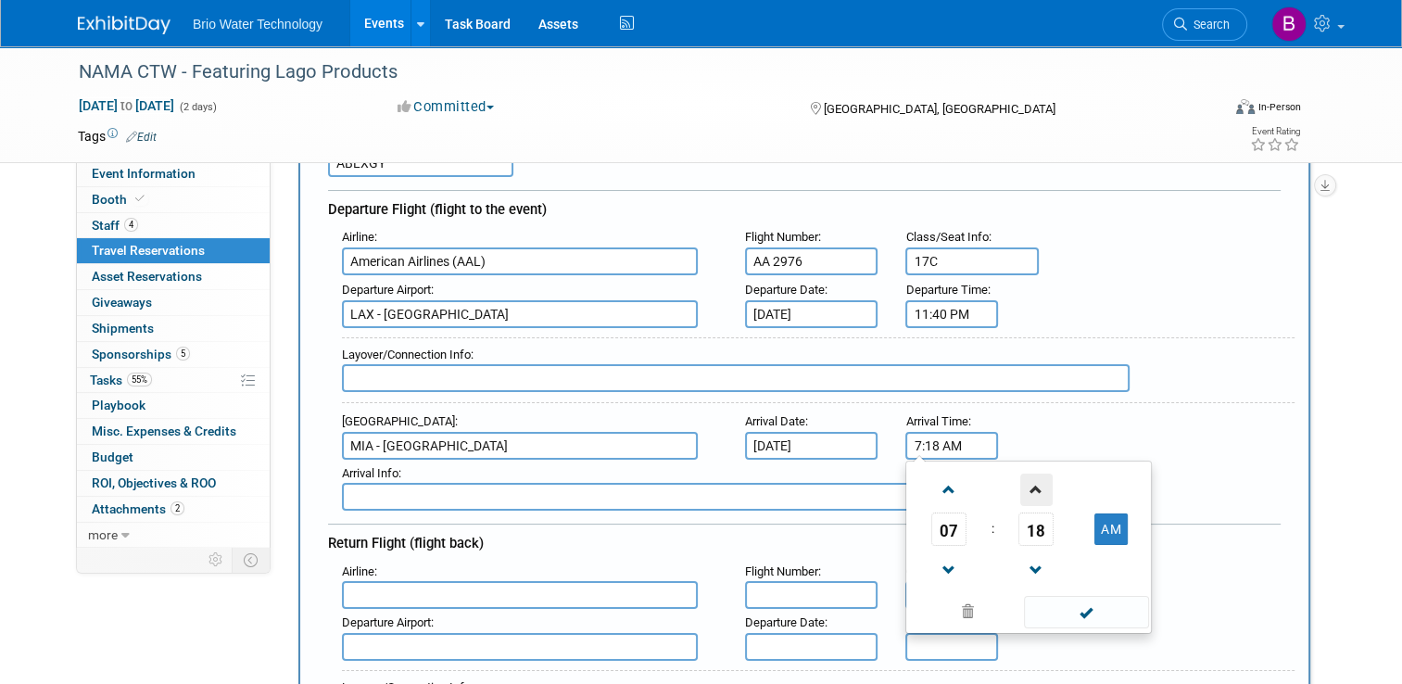
click at [1043, 491] on span at bounding box center [1036, 489] width 32 height 32
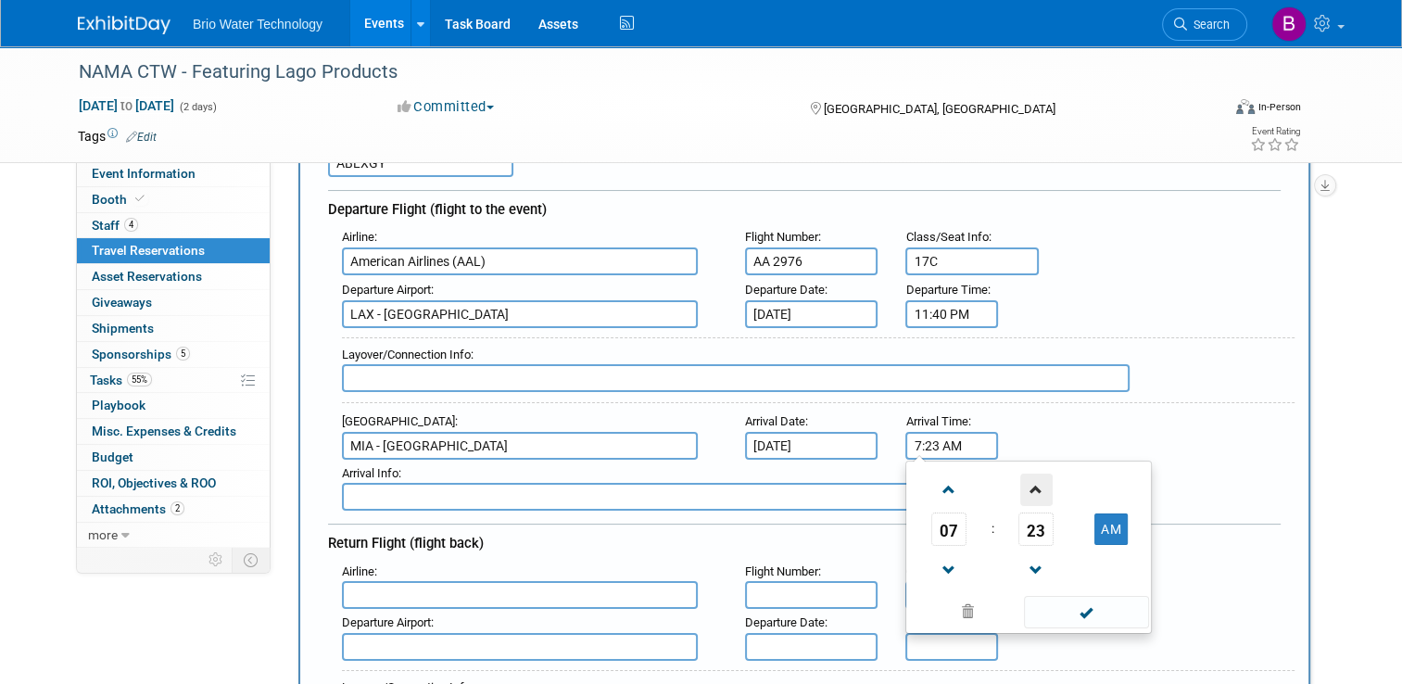
click at [1043, 491] on span at bounding box center [1036, 489] width 32 height 32
click at [1037, 554] on span at bounding box center [1036, 570] width 32 height 32
click at [1064, 600] on span at bounding box center [1086, 612] width 125 height 32
type input "7:23 AM"
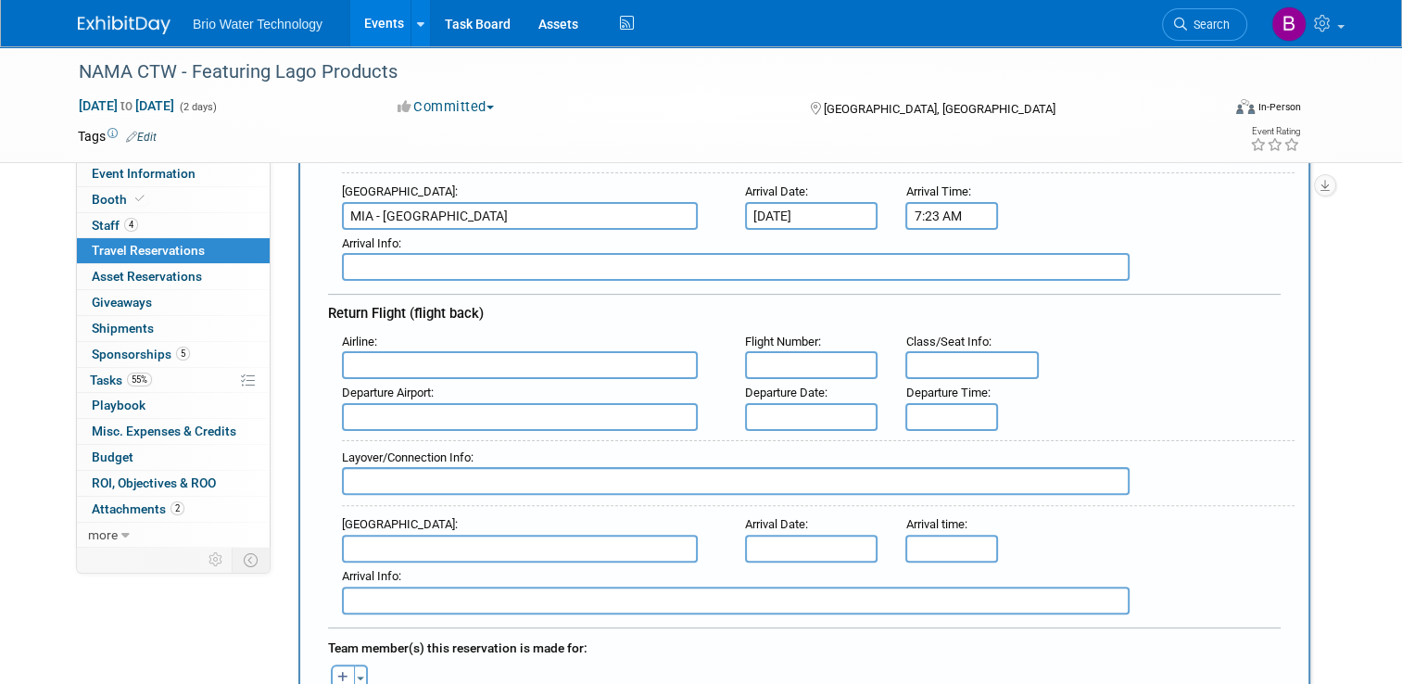
scroll to position [408, 0]
click at [506, 360] on input "text" at bounding box center [520, 365] width 356 height 28
type input "M"
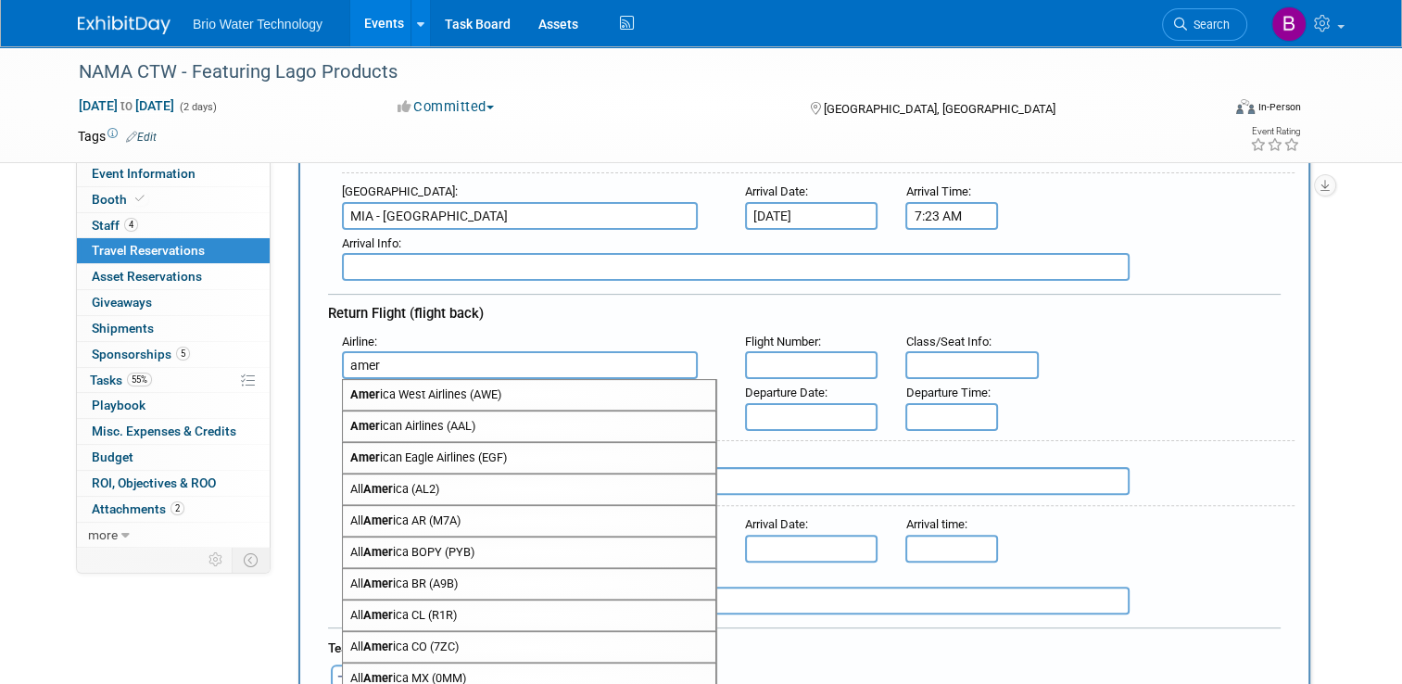
click at [396, 420] on span "Amer ican Airlines (AAL)" at bounding box center [529, 426] width 372 height 30
type input "American Airlines (AAL)"
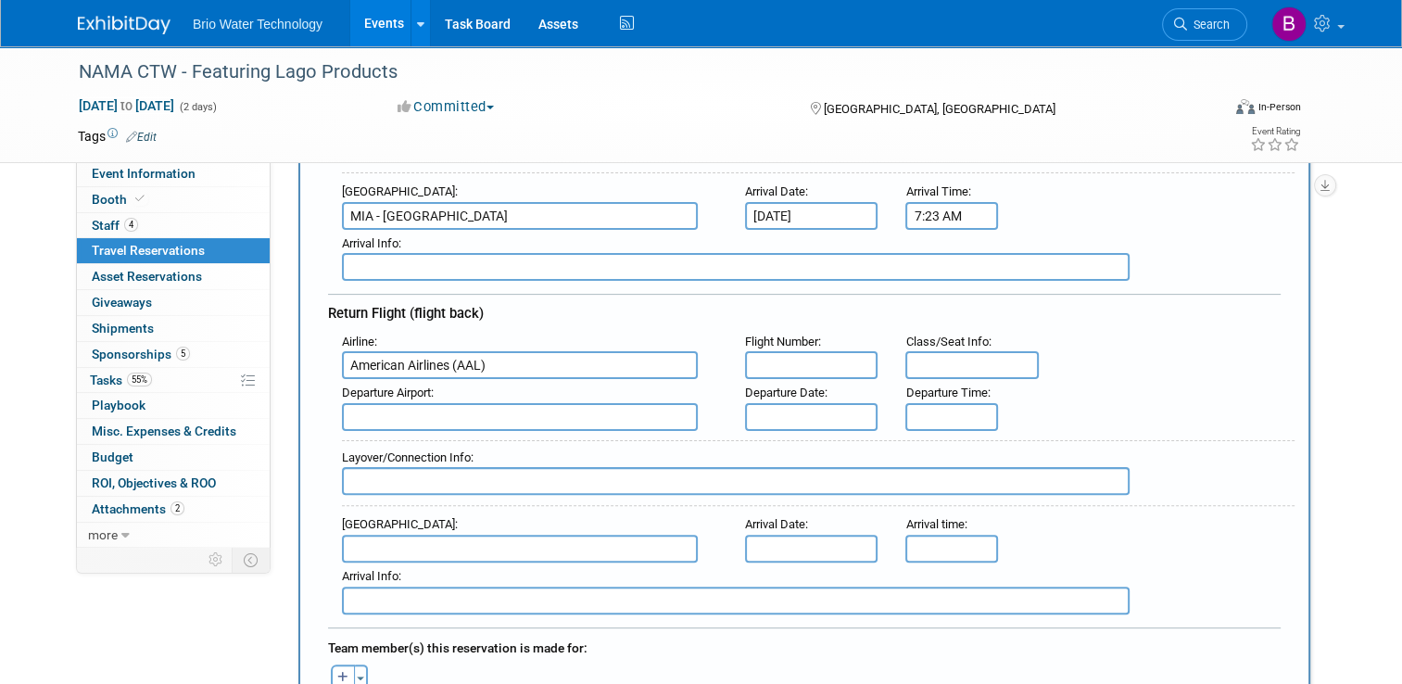
click at [799, 351] on input "text" at bounding box center [811, 365] width 133 height 28
type input "2976"
click at [954, 355] on input "text" at bounding box center [971, 365] width 133 height 28
type input "14C"
click at [473, 408] on input "text" at bounding box center [520, 417] width 356 height 28
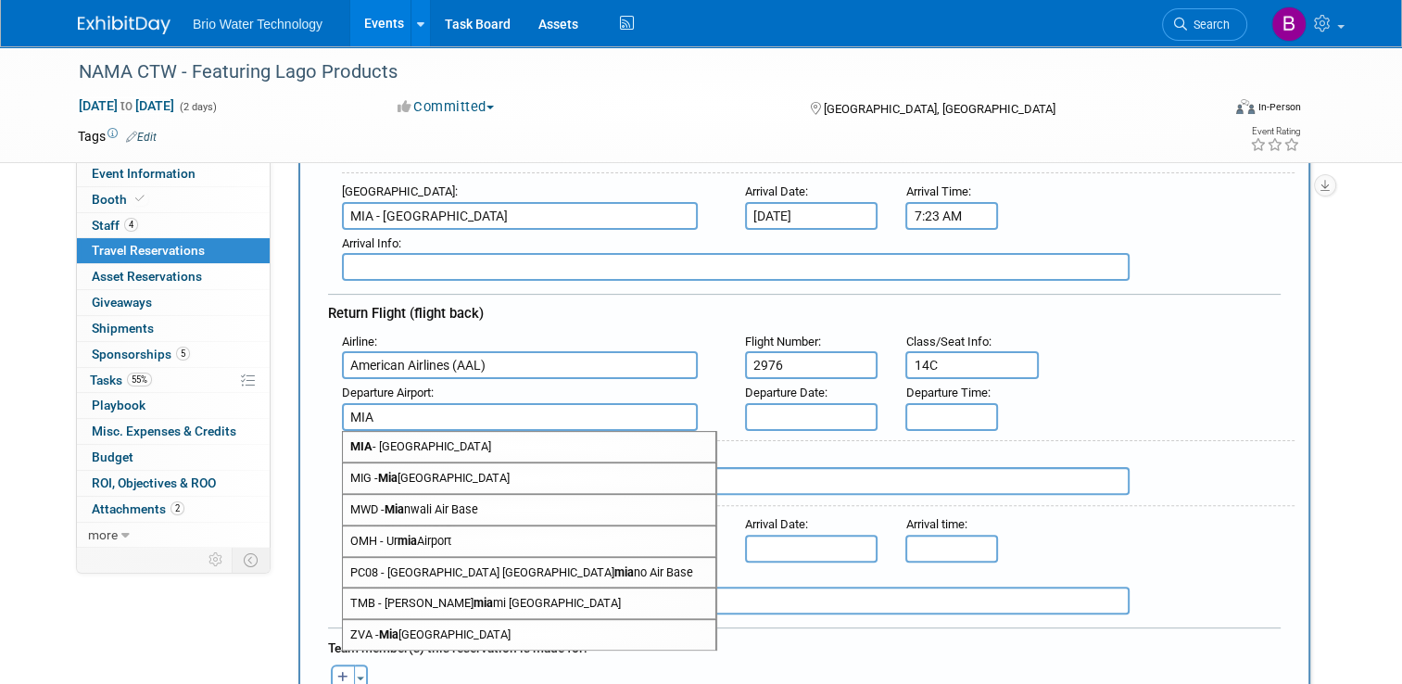
click at [448, 434] on span "MIA - Miami International Airport" at bounding box center [529, 447] width 372 height 30
type input "MIA - Miami International Airport"
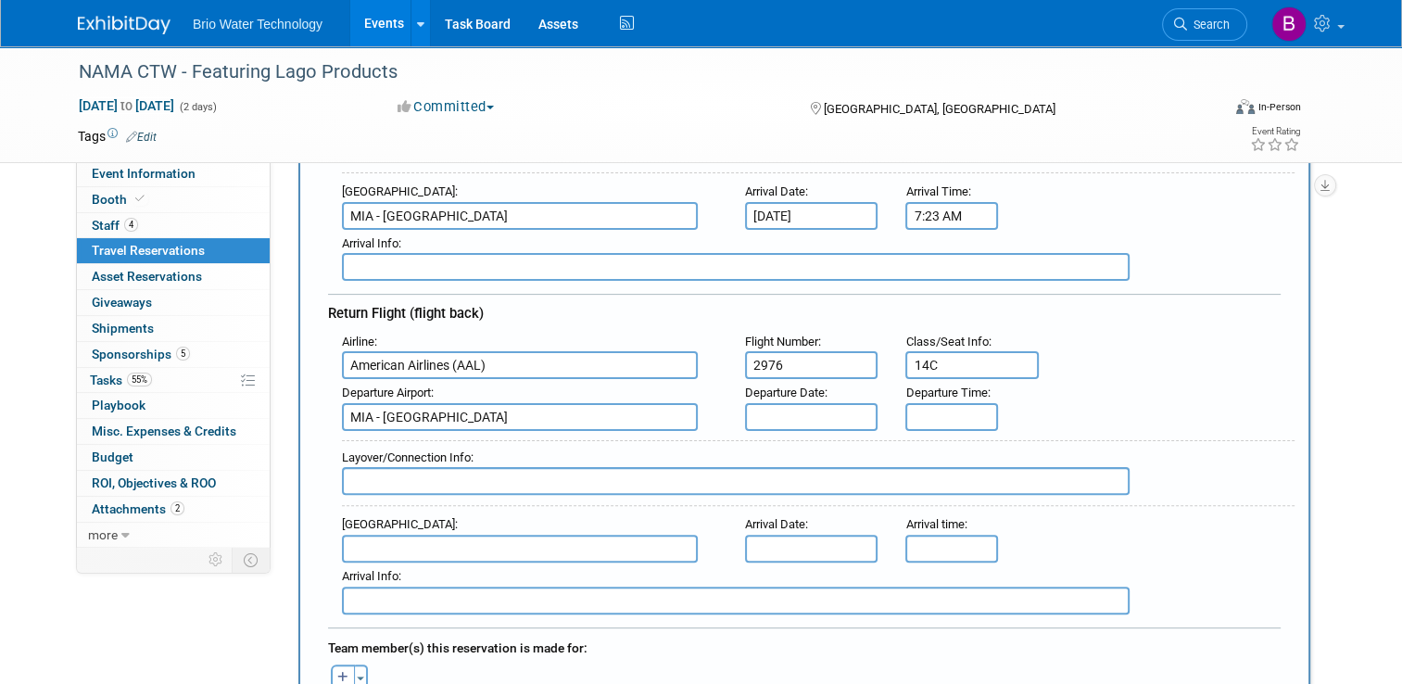
click at [816, 405] on input "text" at bounding box center [811, 417] width 133 height 28
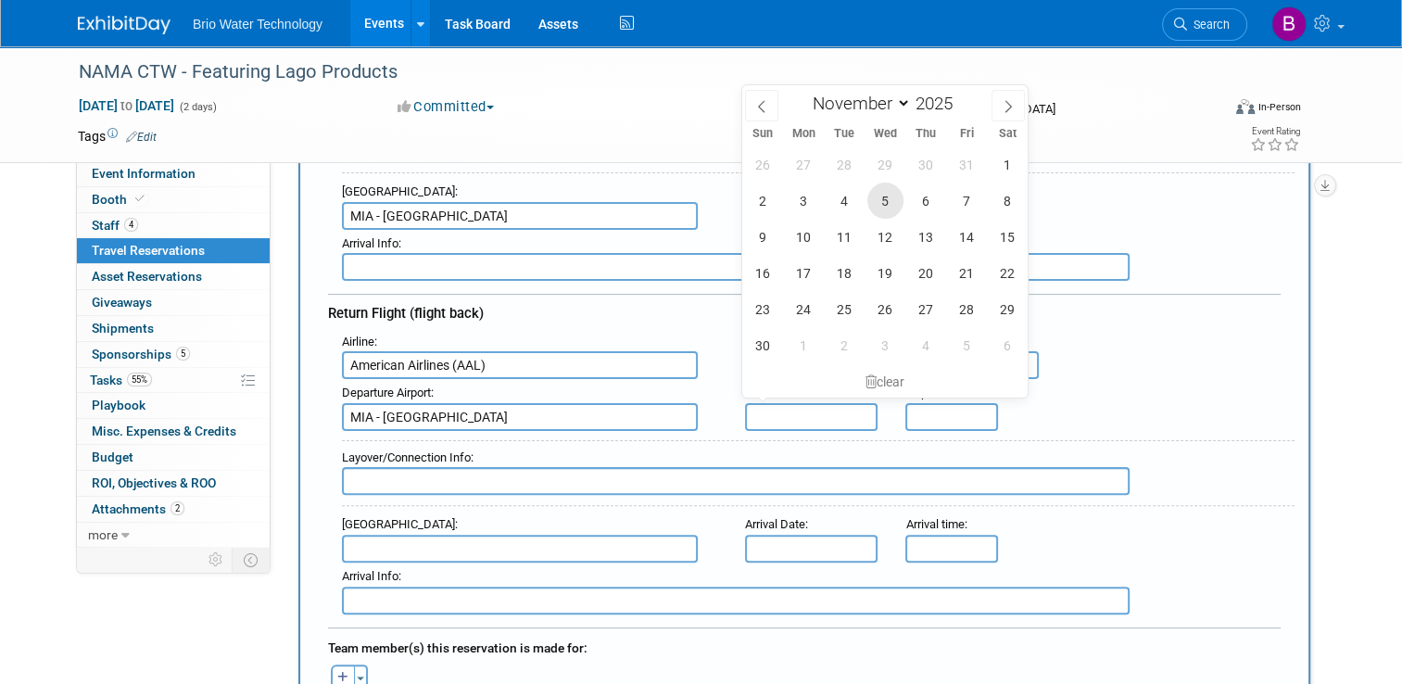
click at [872, 206] on span "5" at bounding box center [885, 200] width 36 height 36
type input "[DATE]"
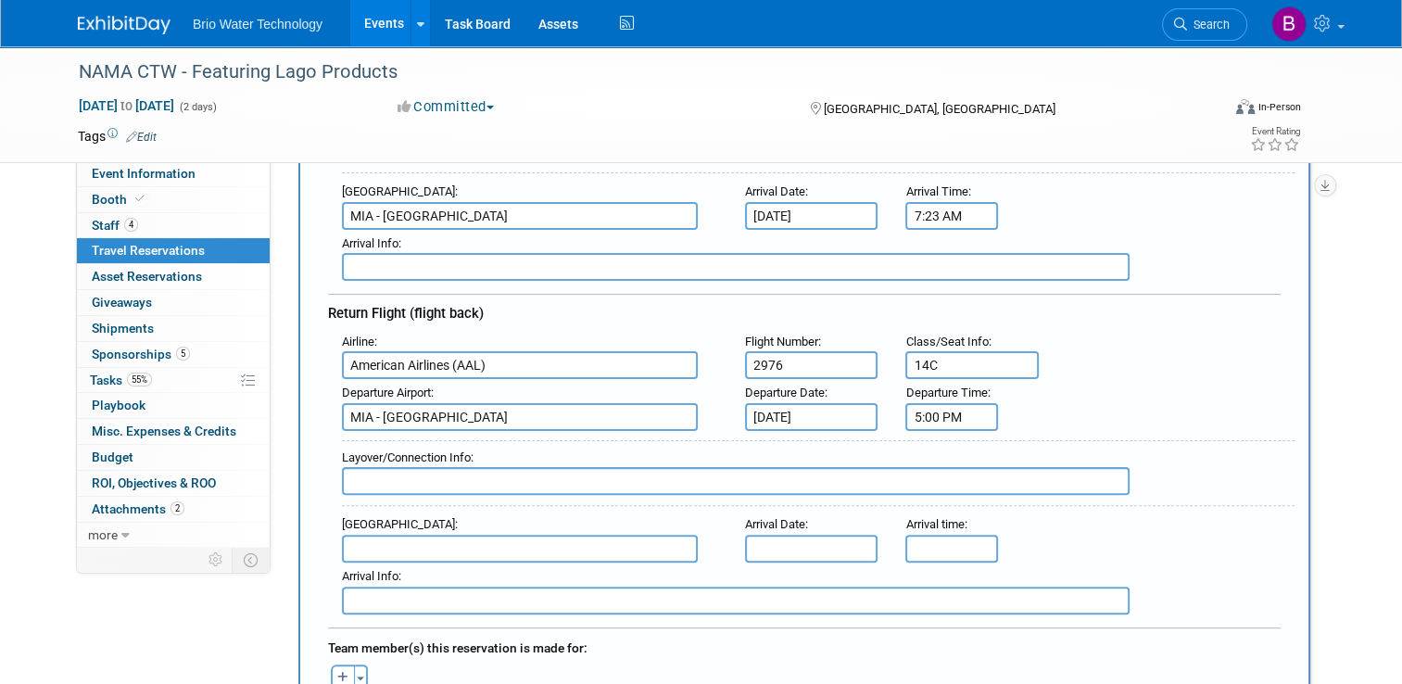
click at [947, 409] on input "5:00 PM" at bounding box center [951, 417] width 93 height 28
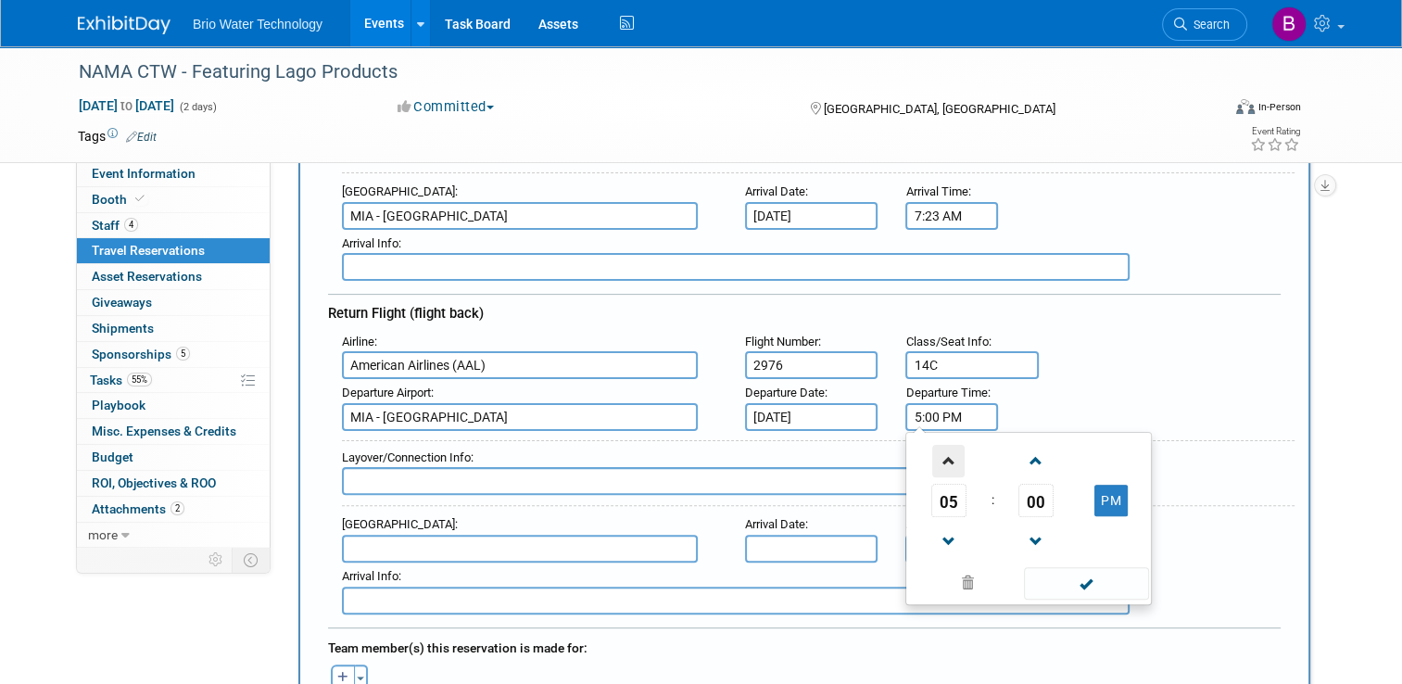
click at [945, 449] on span at bounding box center [948, 461] width 32 height 32
click at [1037, 450] on span at bounding box center [1036, 461] width 32 height 32
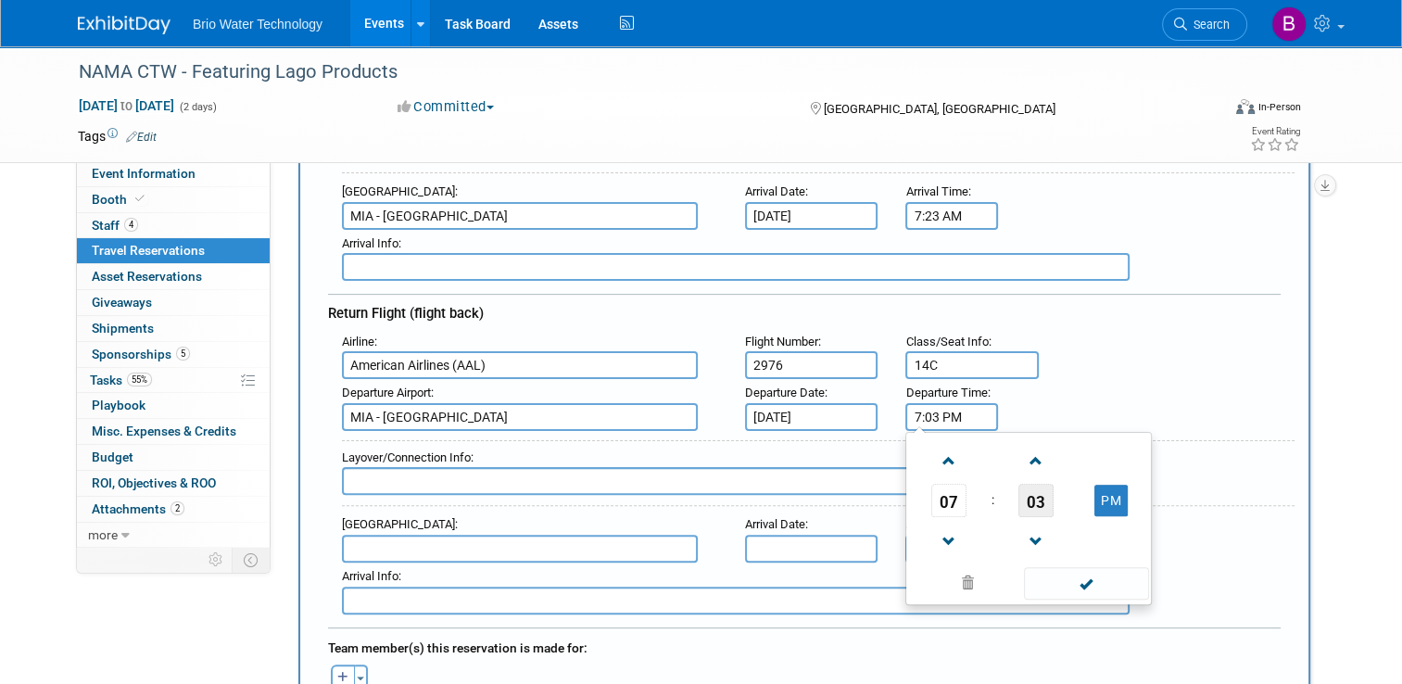
click at [1041, 487] on span "03" at bounding box center [1035, 500] width 35 height 33
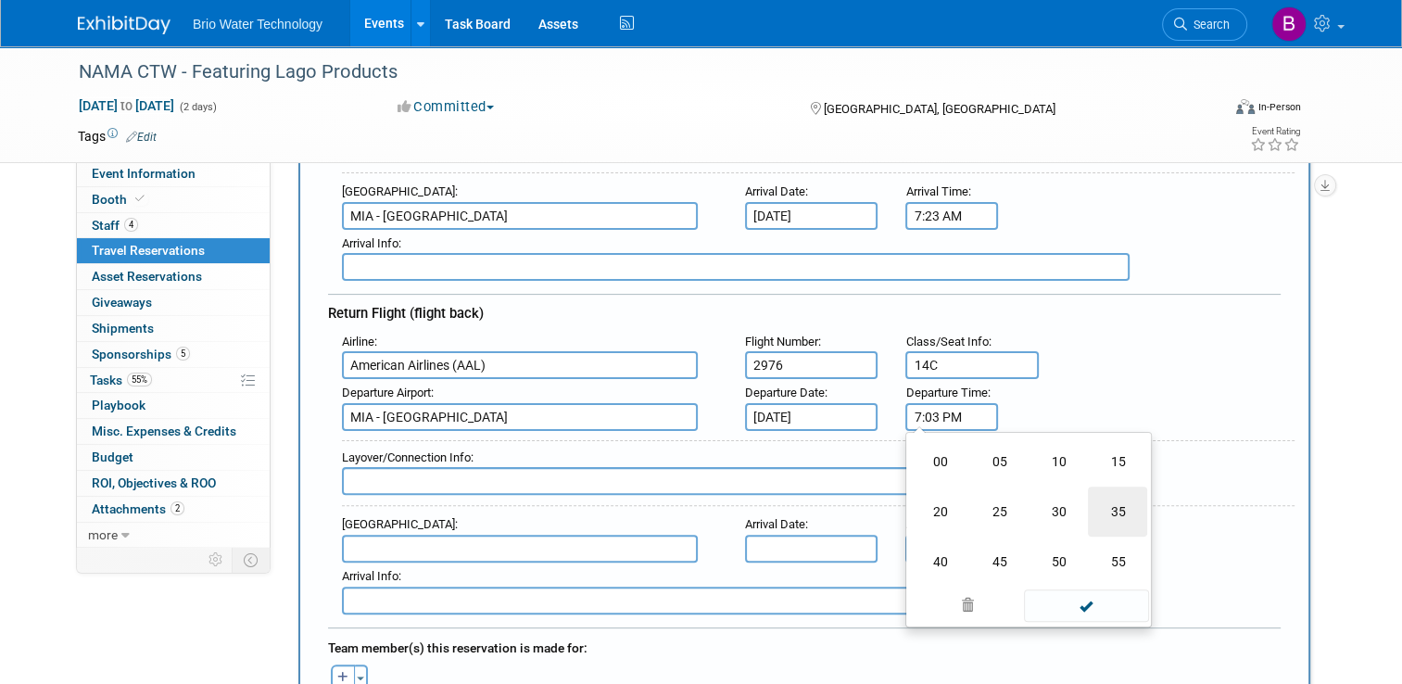
click at [1126, 497] on td "35" at bounding box center [1117, 511] width 59 height 50
type input "7:35 PM"
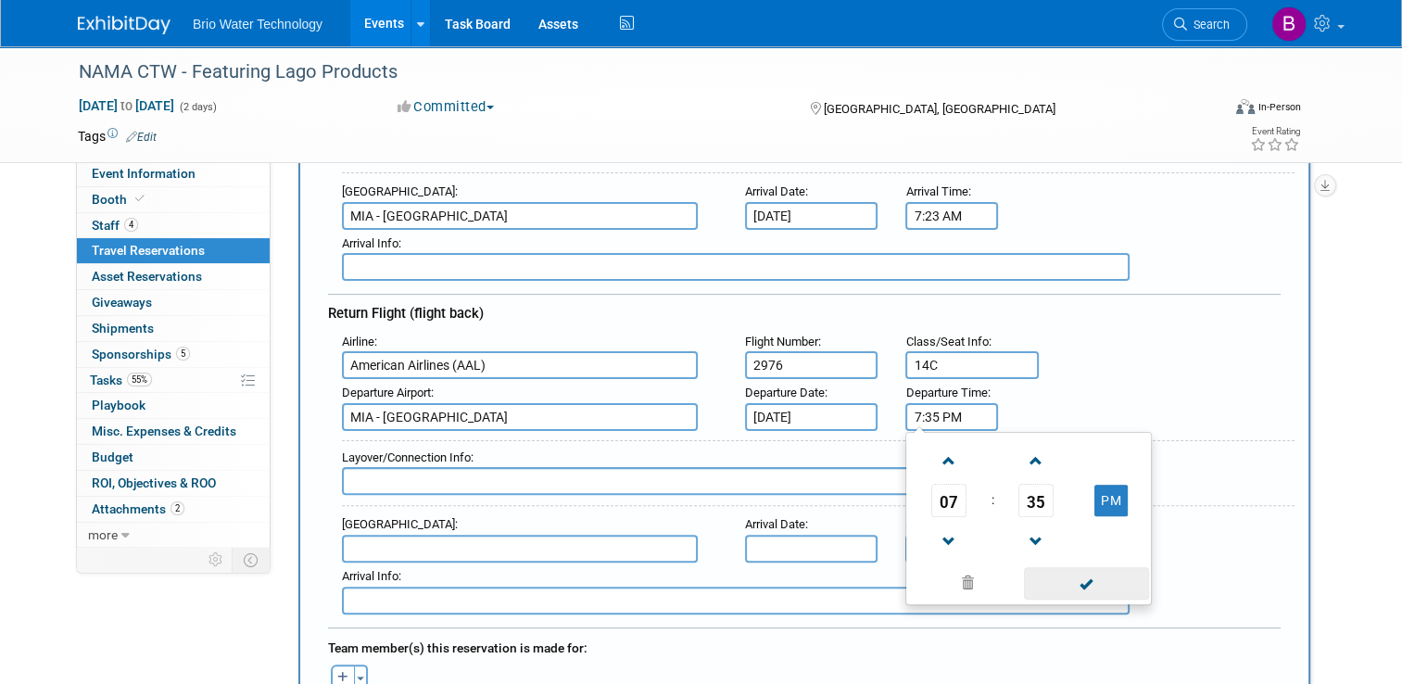
click at [1092, 578] on span at bounding box center [1086, 583] width 125 height 32
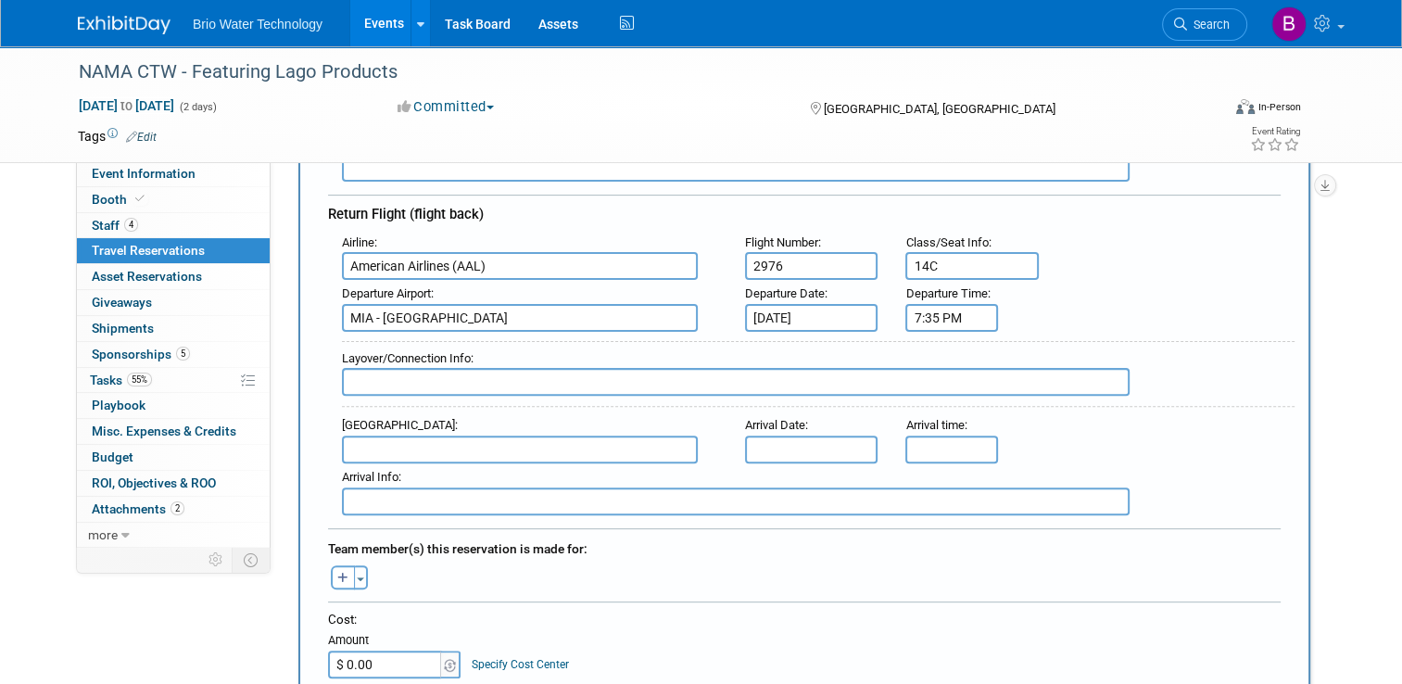
scroll to position [508, 0]
click at [454, 440] on input "text" at bounding box center [520, 448] width 356 height 28
click at [436, 469] on span "LAX - Los Angeles International Airport" at bounding box center [529, 478] width 372 height 30
type input "LAX - Los Angeles International Airport"
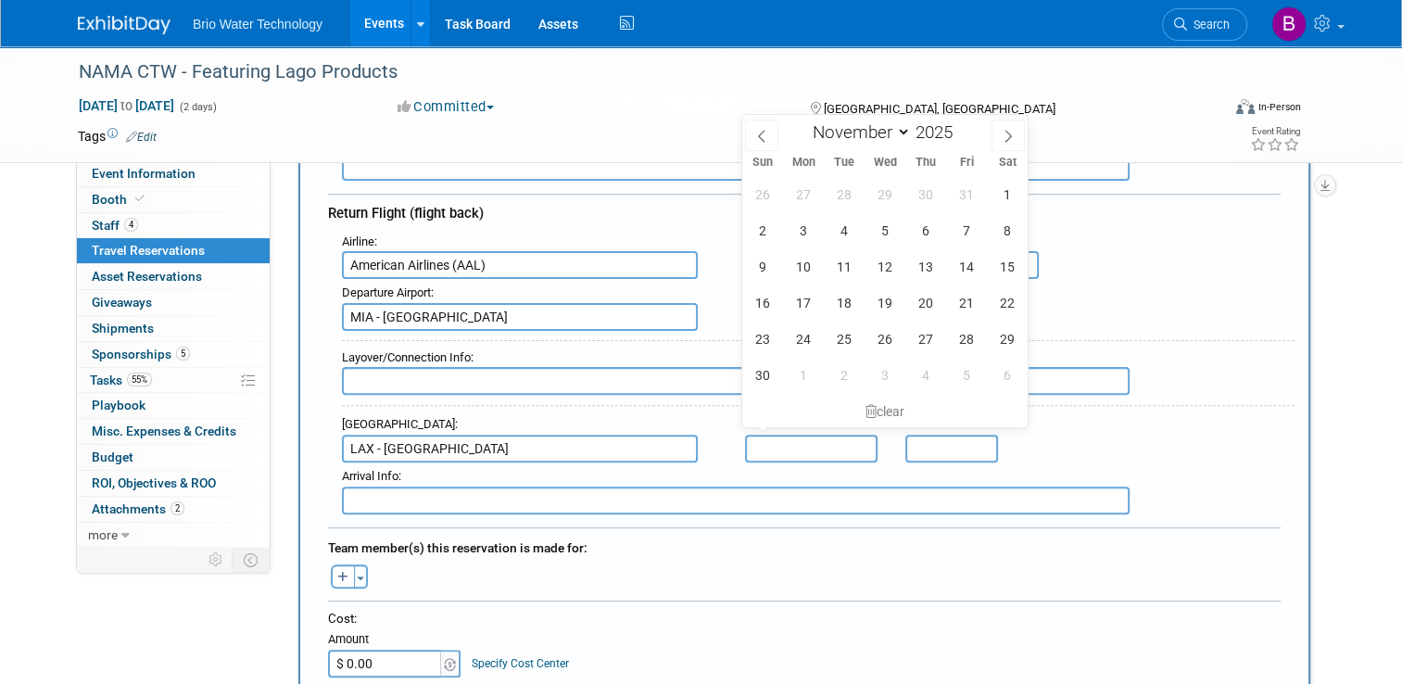
click at [774, 435] on input "text" at bounding box center [811, 448] width 133 height 28
click at [886, 220] on span "5" at bounding box center [885, 230] width 36 height 36
type input "[DATE]"
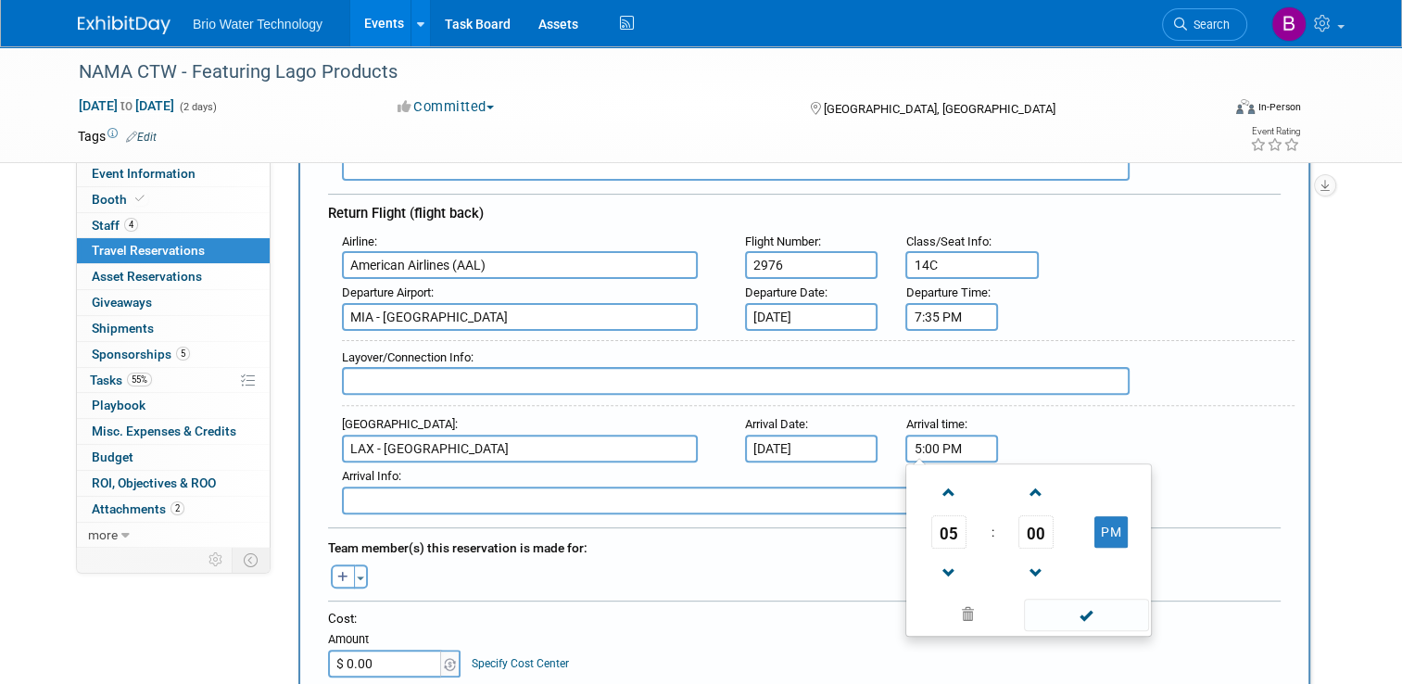
click at [959, 434] on input "5:00 PM" at bounding box center [951, 448] width 93 height 28
click at [951, 519] on span "05" at bounding box center [948, 531] width 35 height 33
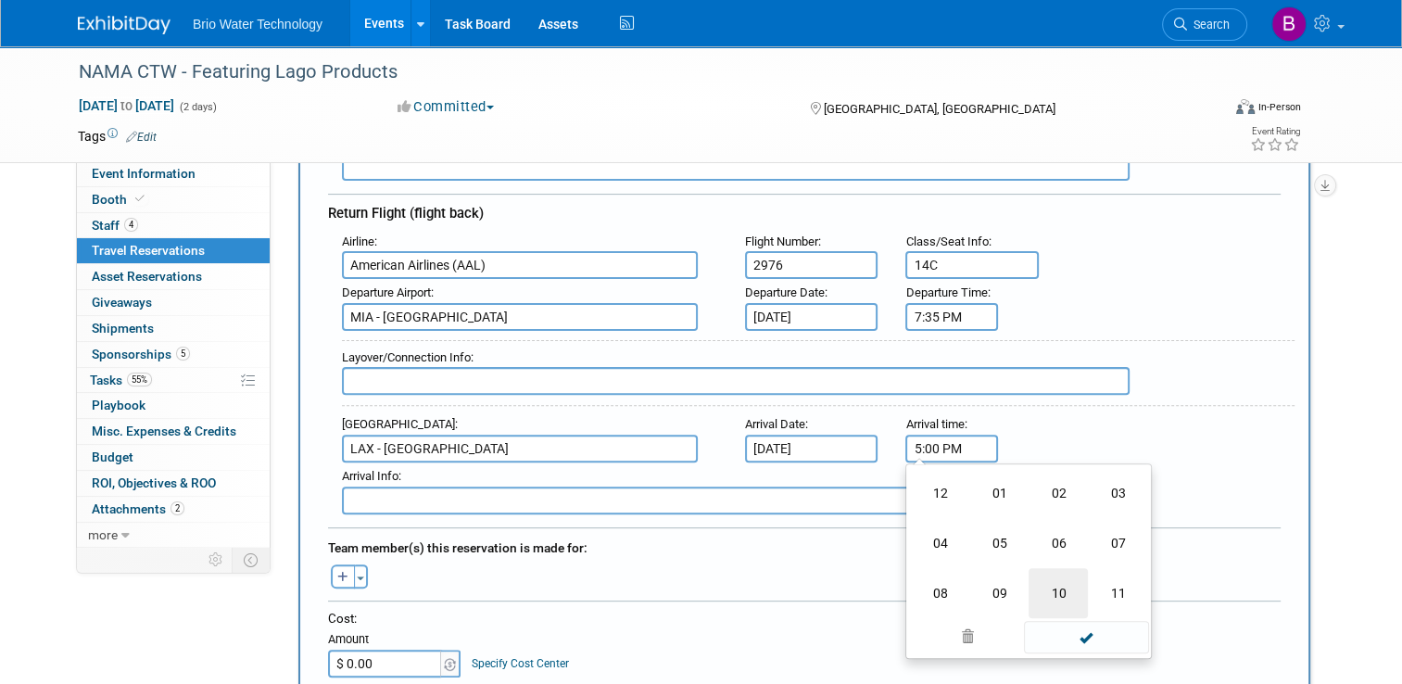
click at [1055, 581] on td "10" at bounding box center [1057, 593] width 59 height 50
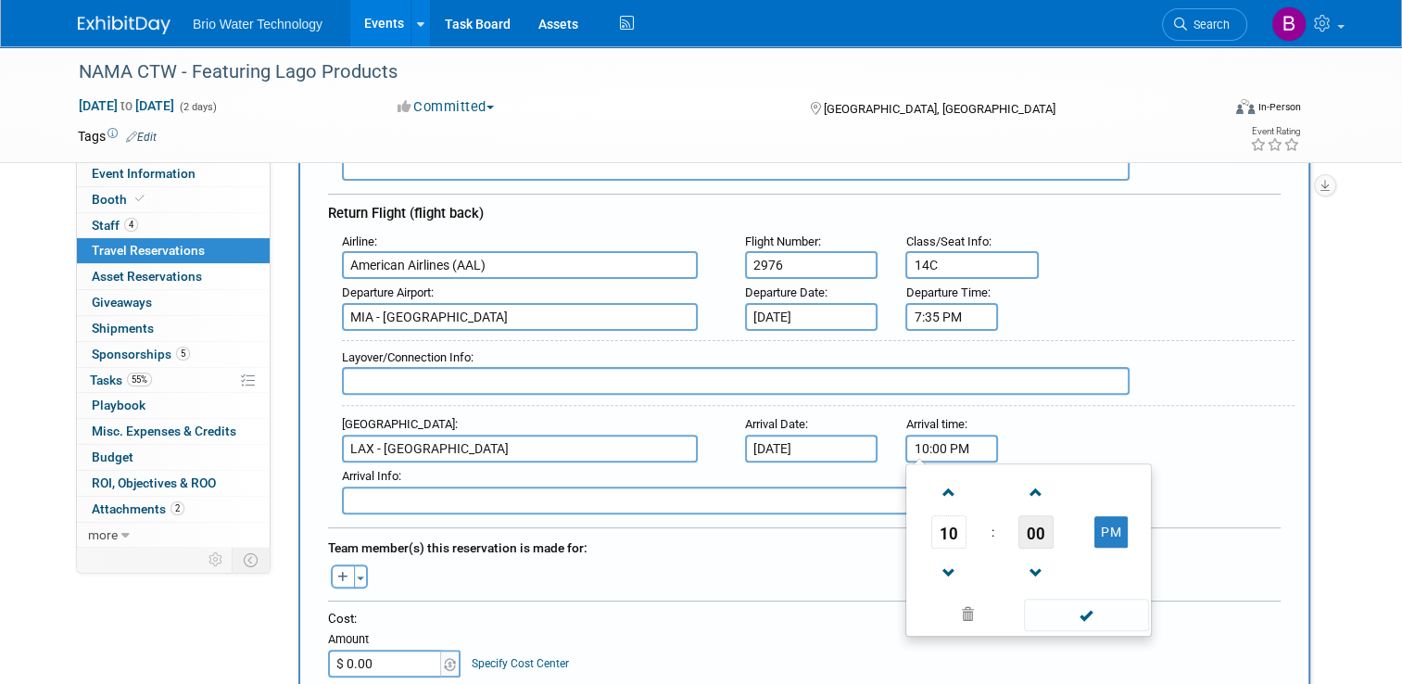
click at [1034, 522] on span "00" at bounding box center [1035, 531] width 35 height 33
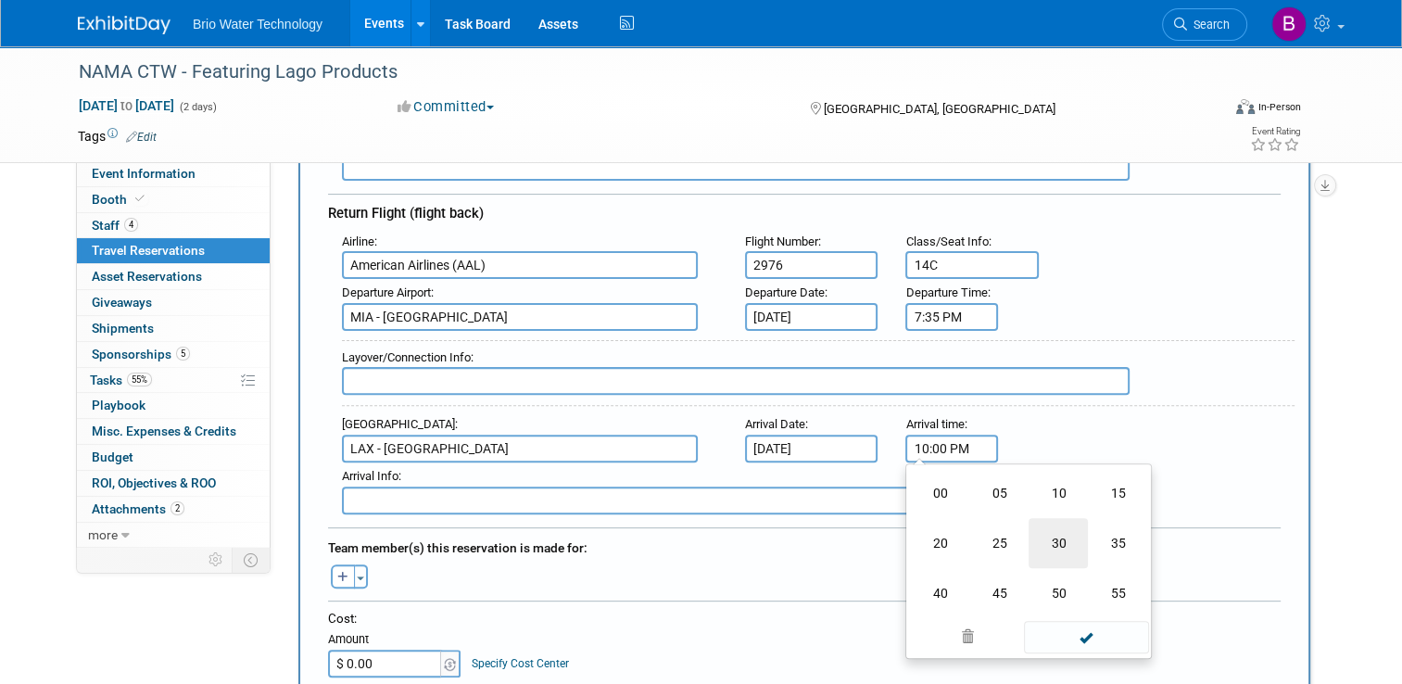
click at [1060, 525] on td "30" at bounding box center [1057, 543] width 59 height 50
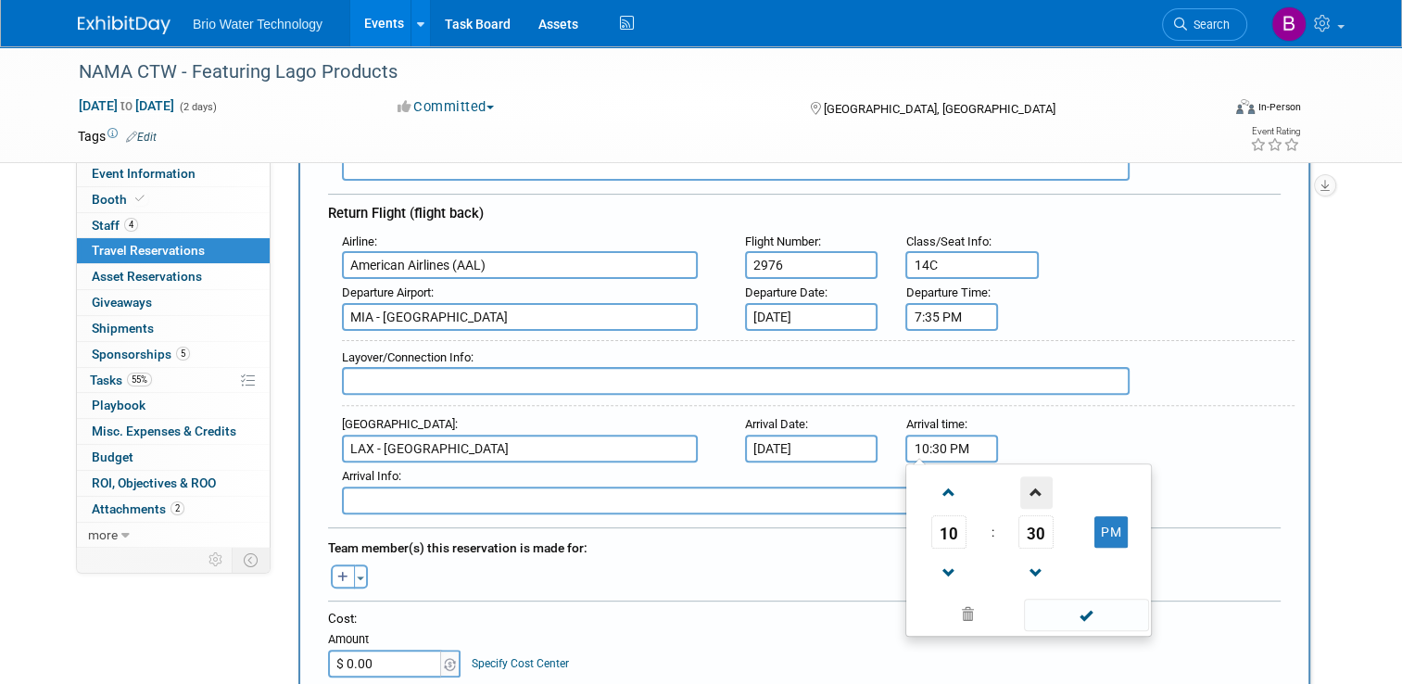
click at [1037, 482] on span at bounding box center [1036, 492] width 32 height 32
type input "10:32 PM"
click at [1080, 598] on span at bounding box center [1086, 614] width 125 height 32
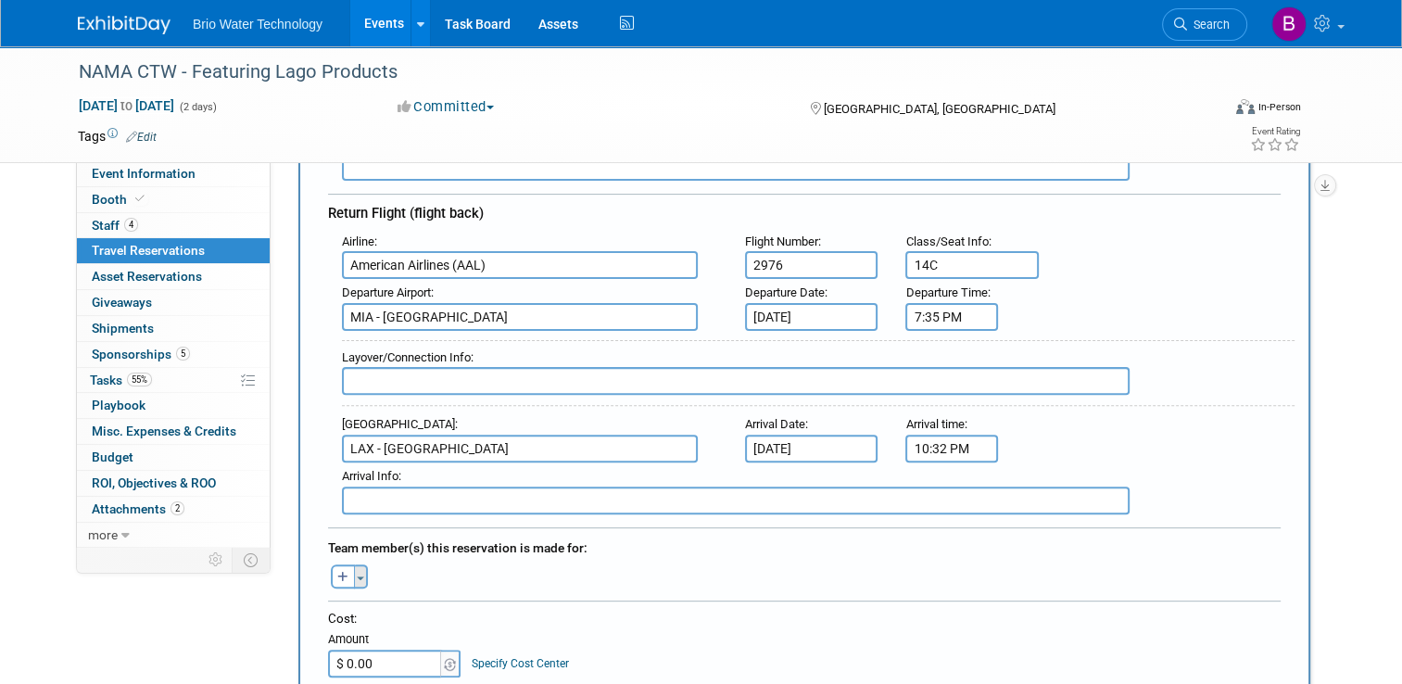
click at [354, 565] on button "Toggle Dropdown" at bounding box center [361, 576] width 14 height 24
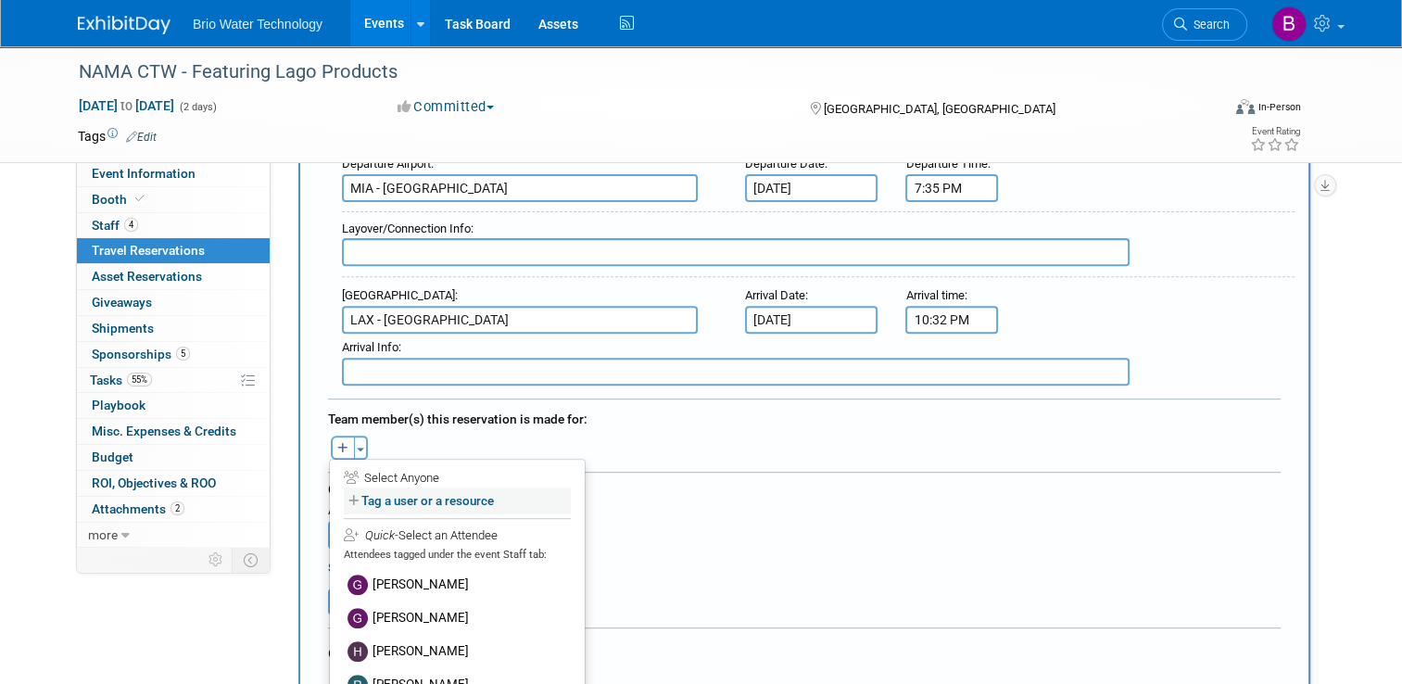
scroll to position [645, 0]
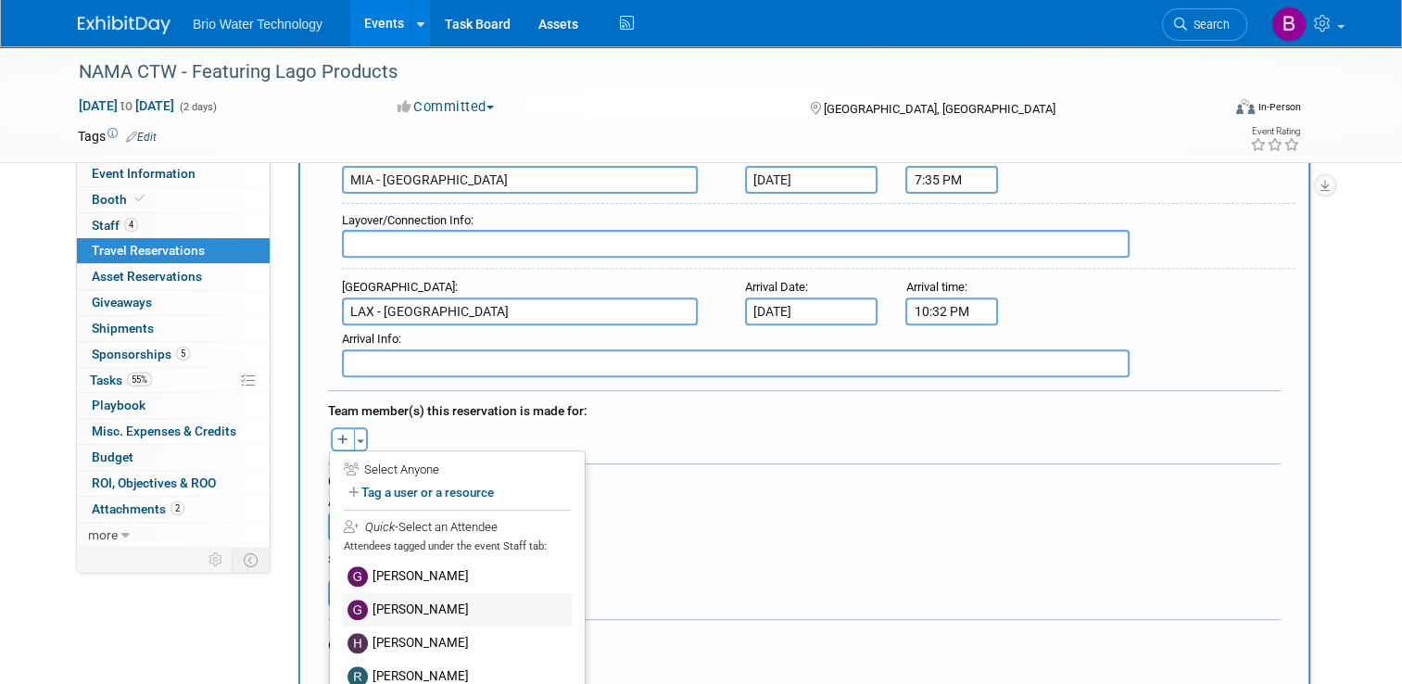
click at [407, 593] on label "Giancarlo Barzotti" at bounding box center [457, 609] width 229 height 33
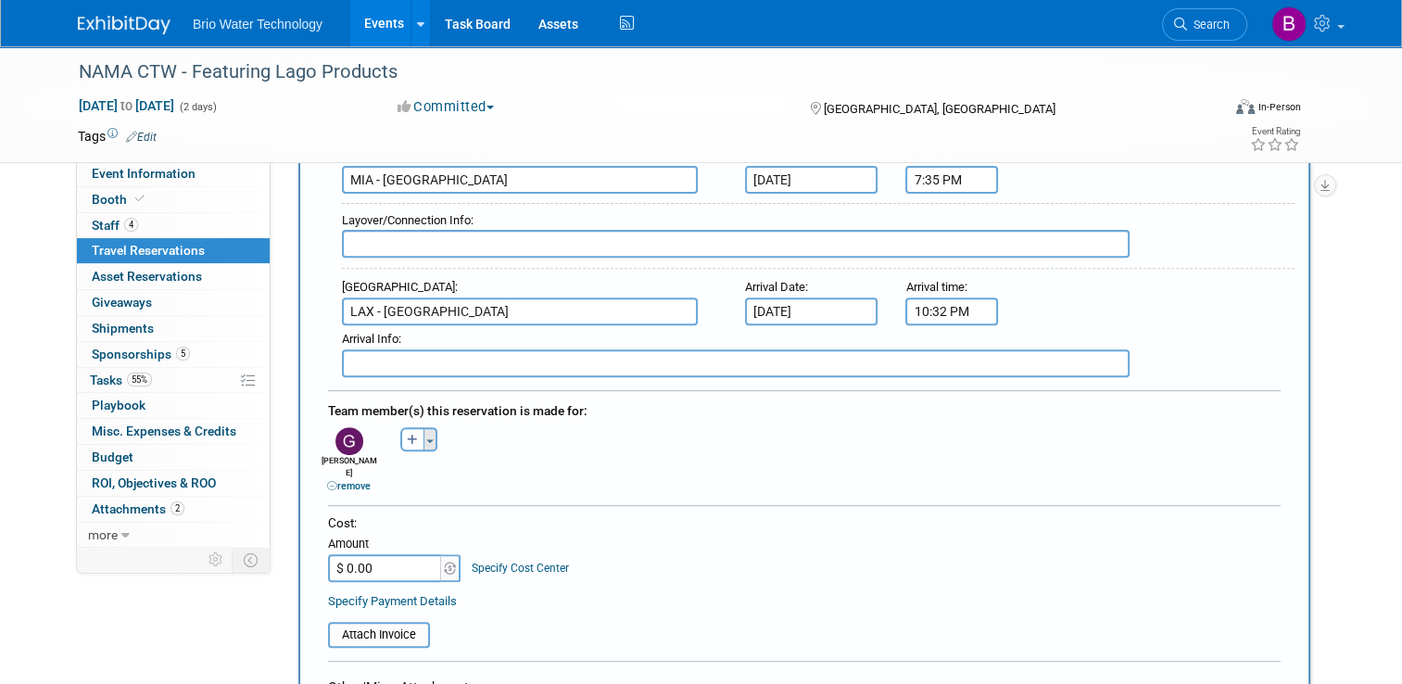
click at [426, 439] on span "button" at bounding box center [429, 441] width 7 height 4
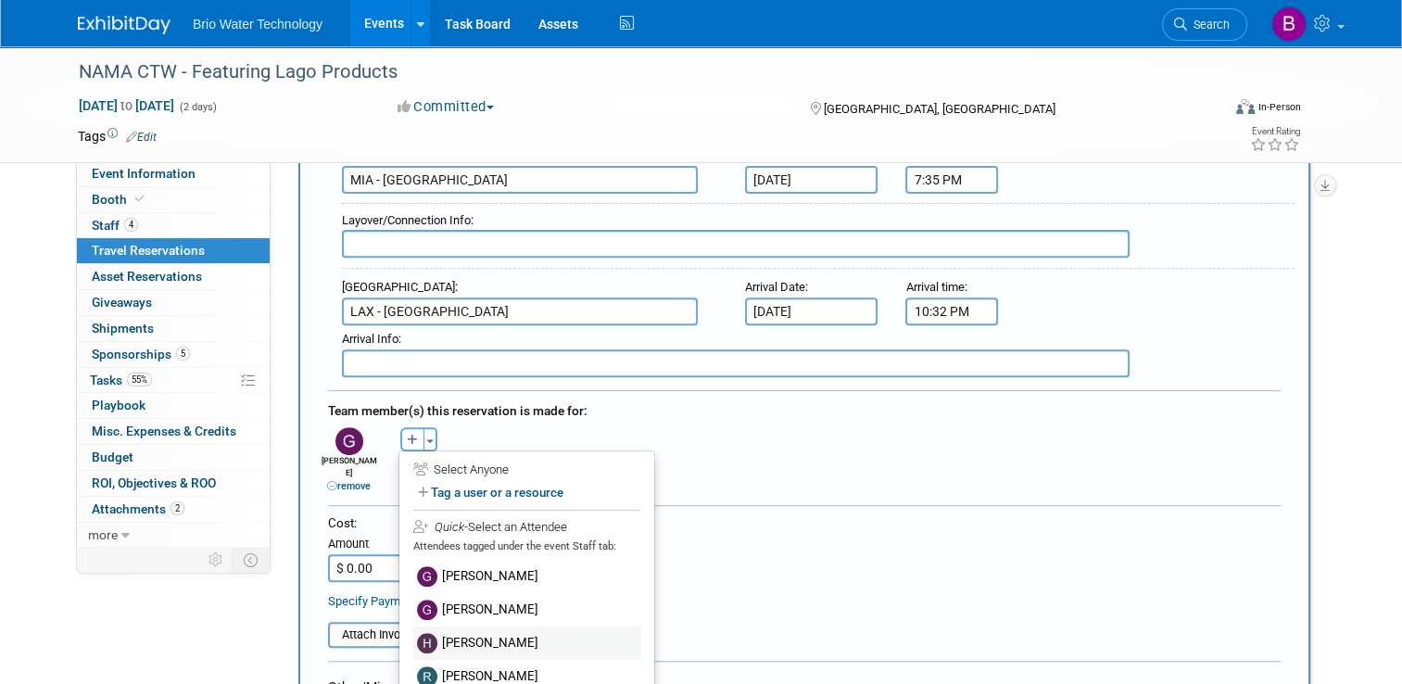
click at [453, 626] on label "Harry Mesak" at bounding box center [526, 642] width 229 height 33
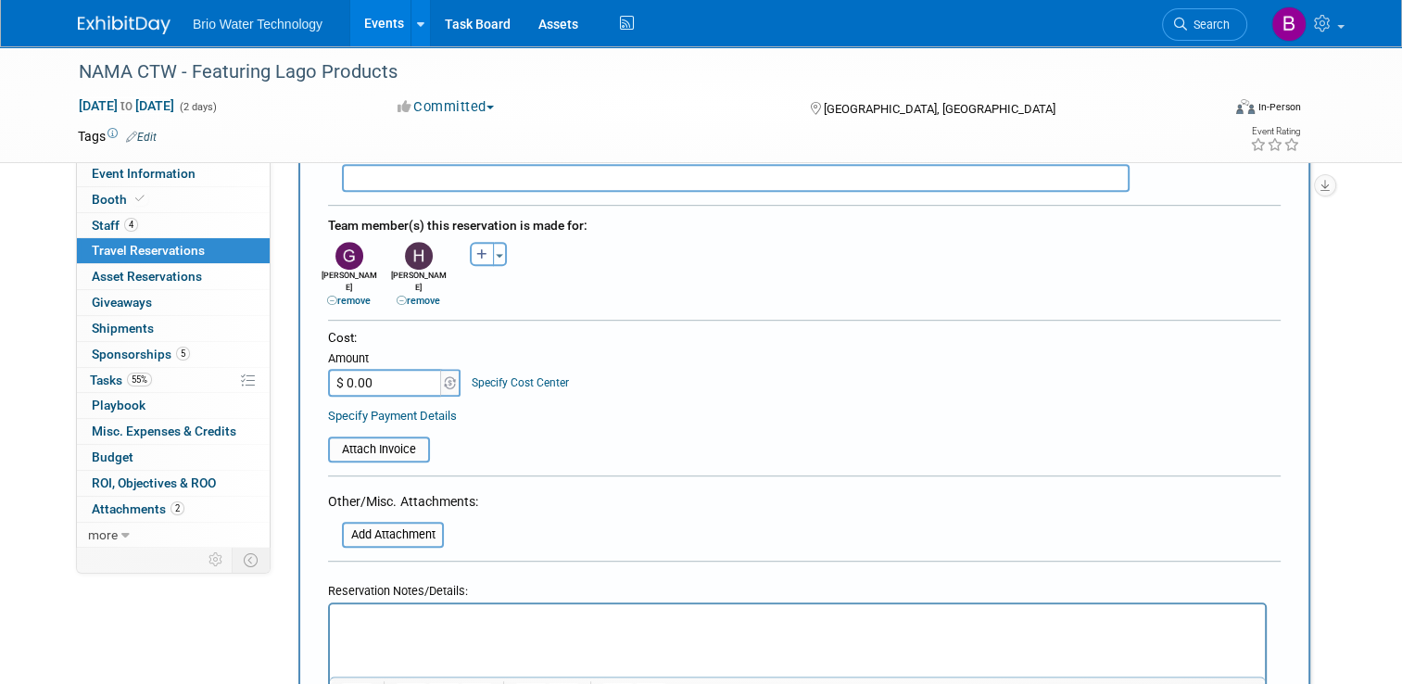
scroll to position [921, 0]
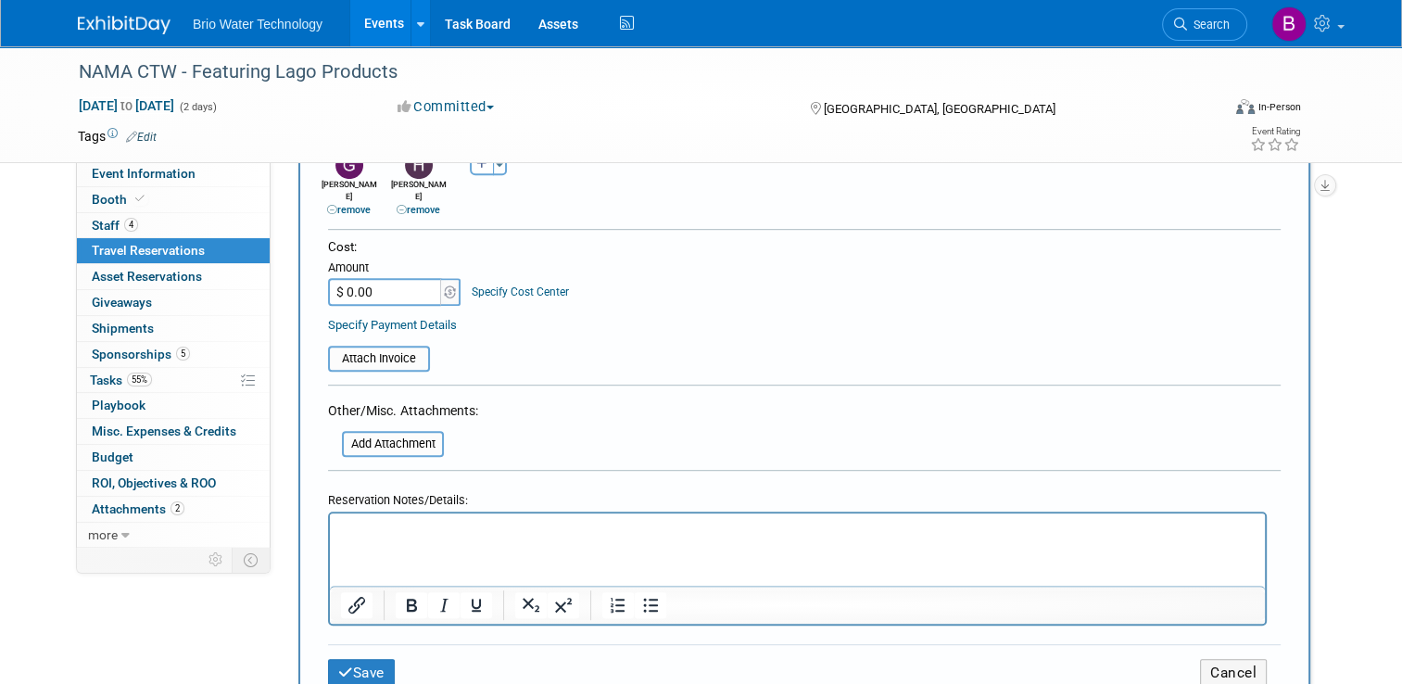
click at [372, 278] on input "$ 0.00" at bounding box center [386, 292] width 116 height 28
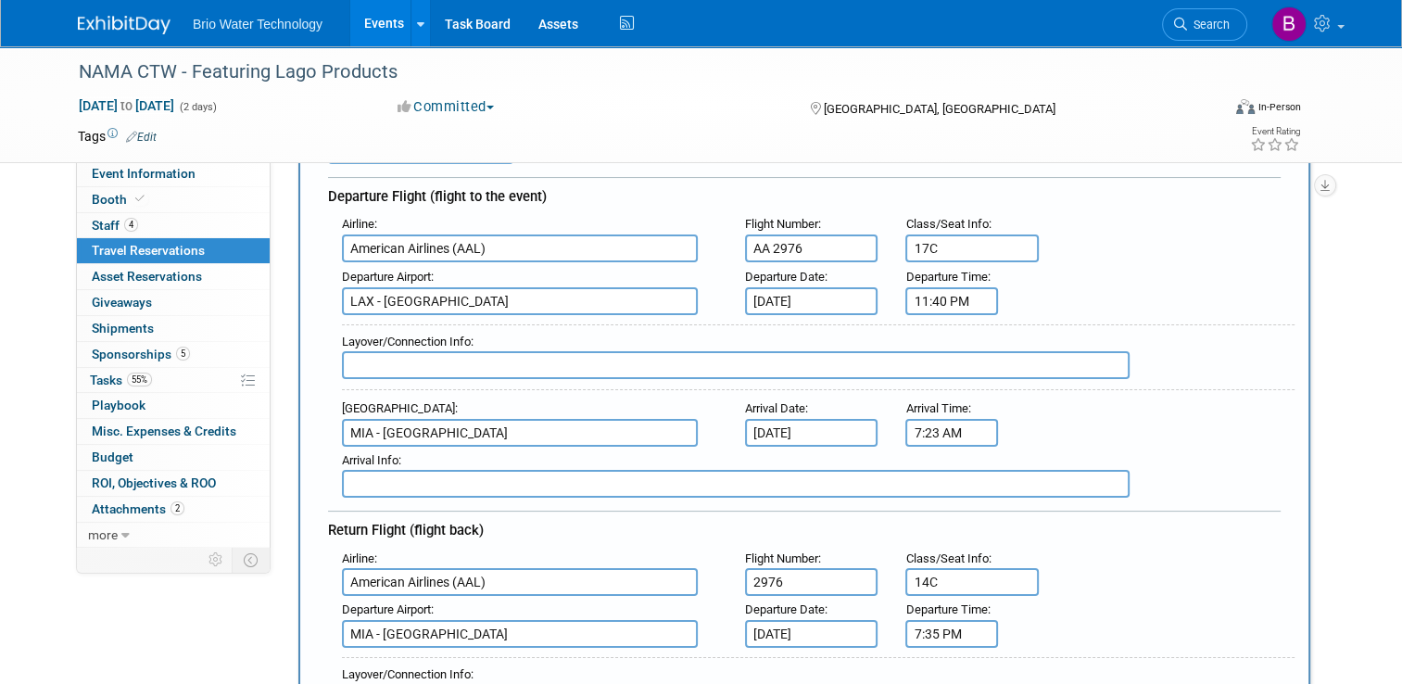
scroll to position [174, 0]
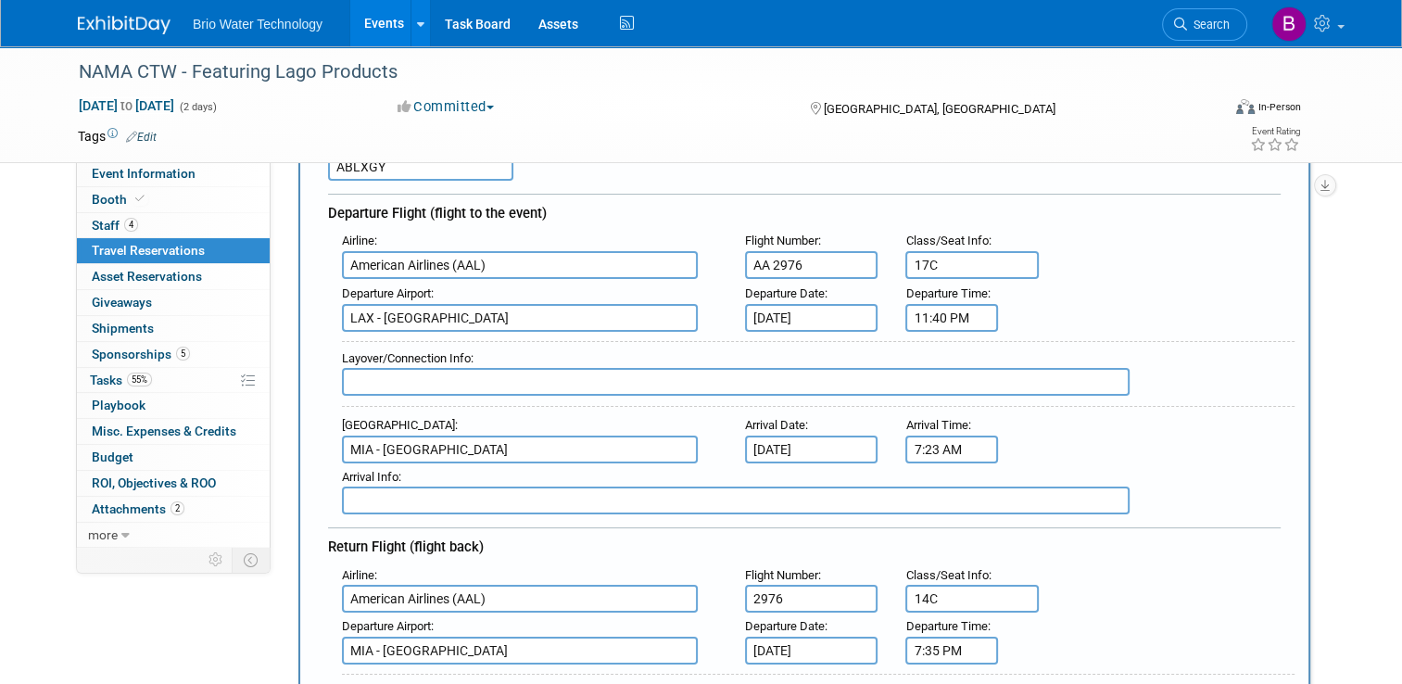
click at [944, 260] on input "17C" at bounding box center [971, 265] width 133 height 28
type input "17C, 17D"
click at [949, 585] on input "14C" at bounding box center [971, 599] width 133 height 28
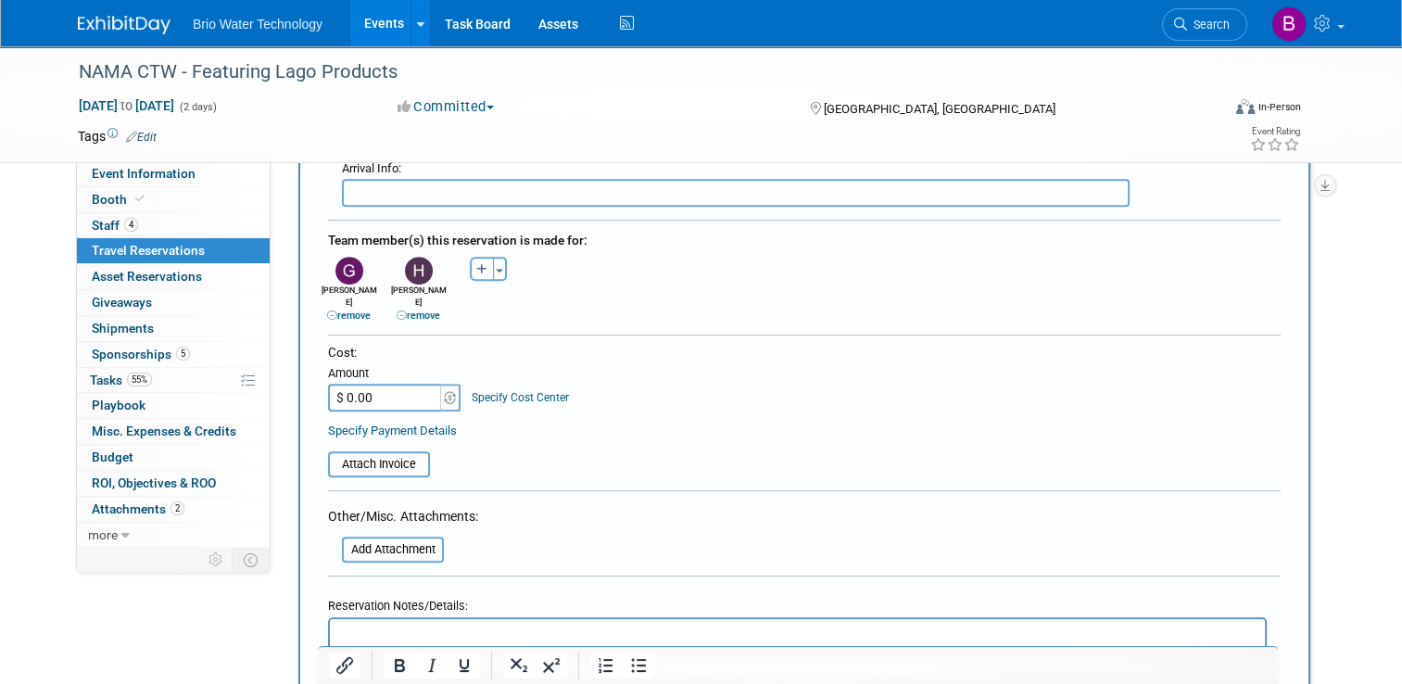
scroll to position [817, 0]
type input "14C, 14D"
click at [342, 382] on input "$ 0.00" at bounding box center [386, 396] width 116 height 28
type input "$ 1,023.94"
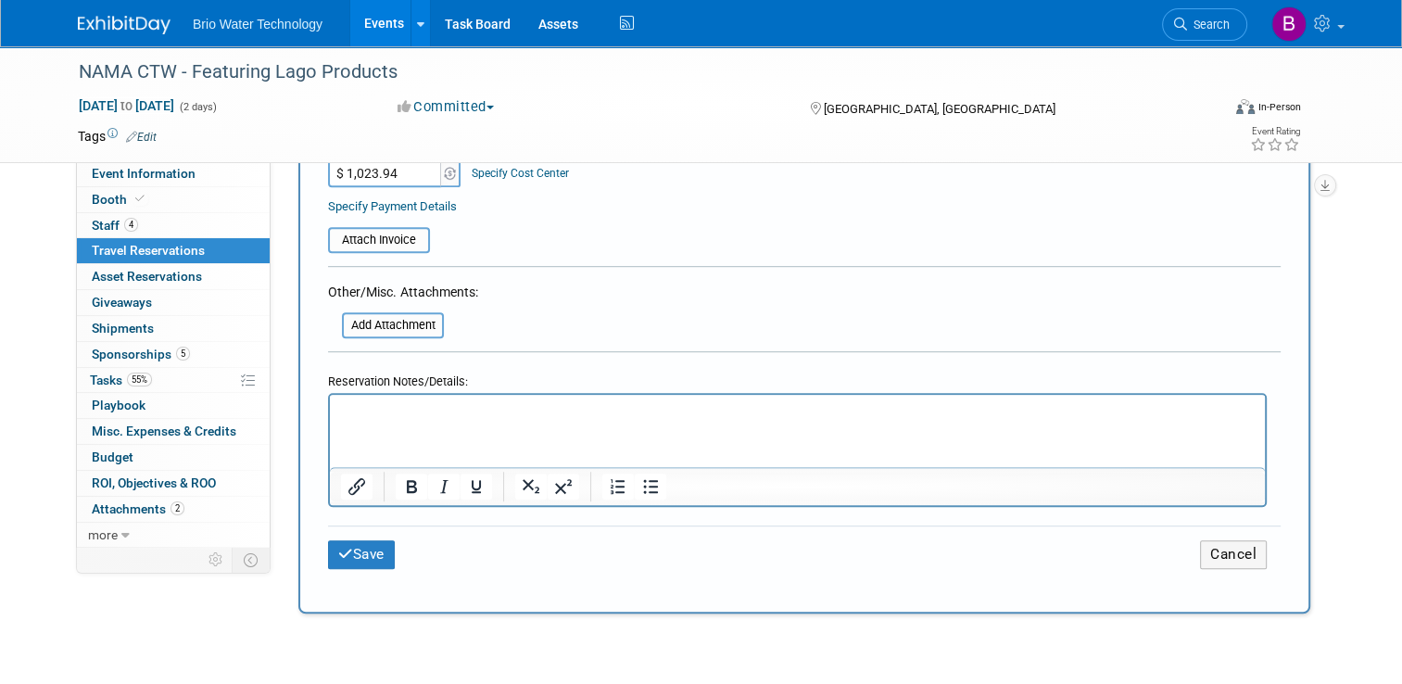
scroll to position [1041, 0]
click at [362, 538] on button "Save" at bounding box center [361, 552] width 67 height 29
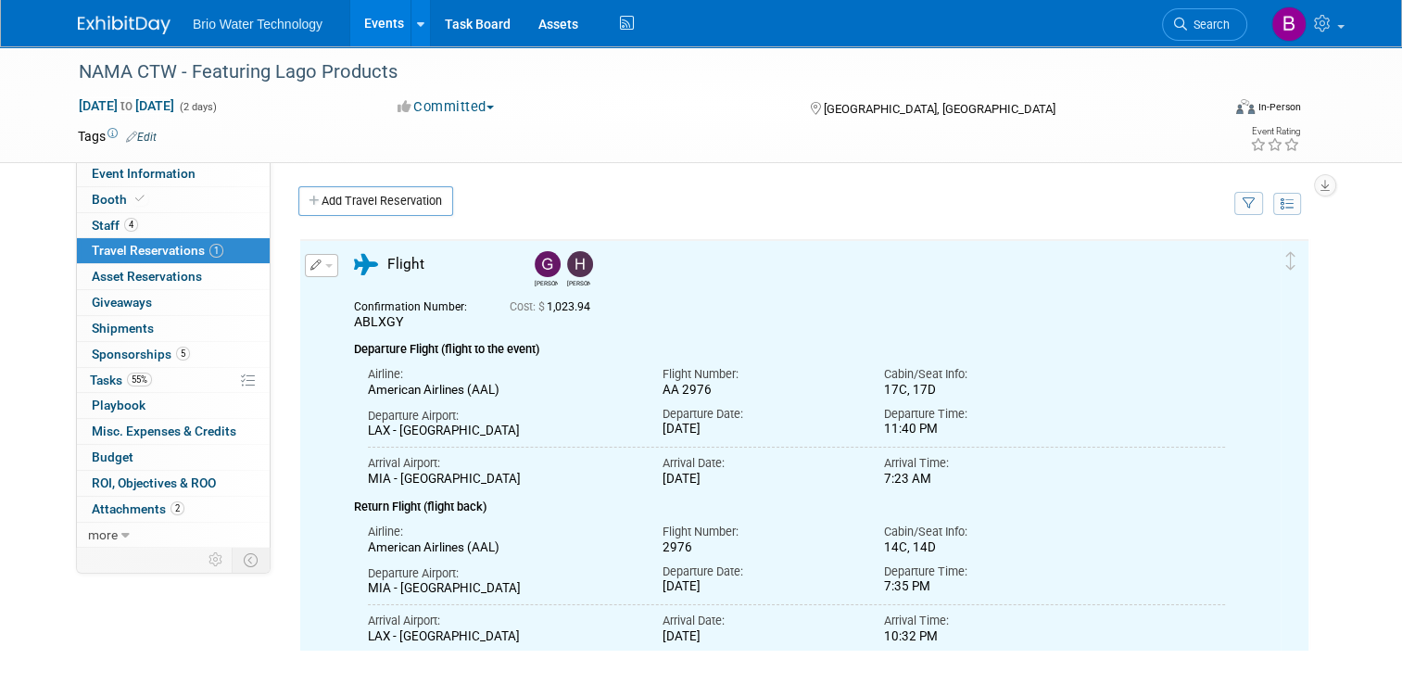
scroll to position [0, 0]
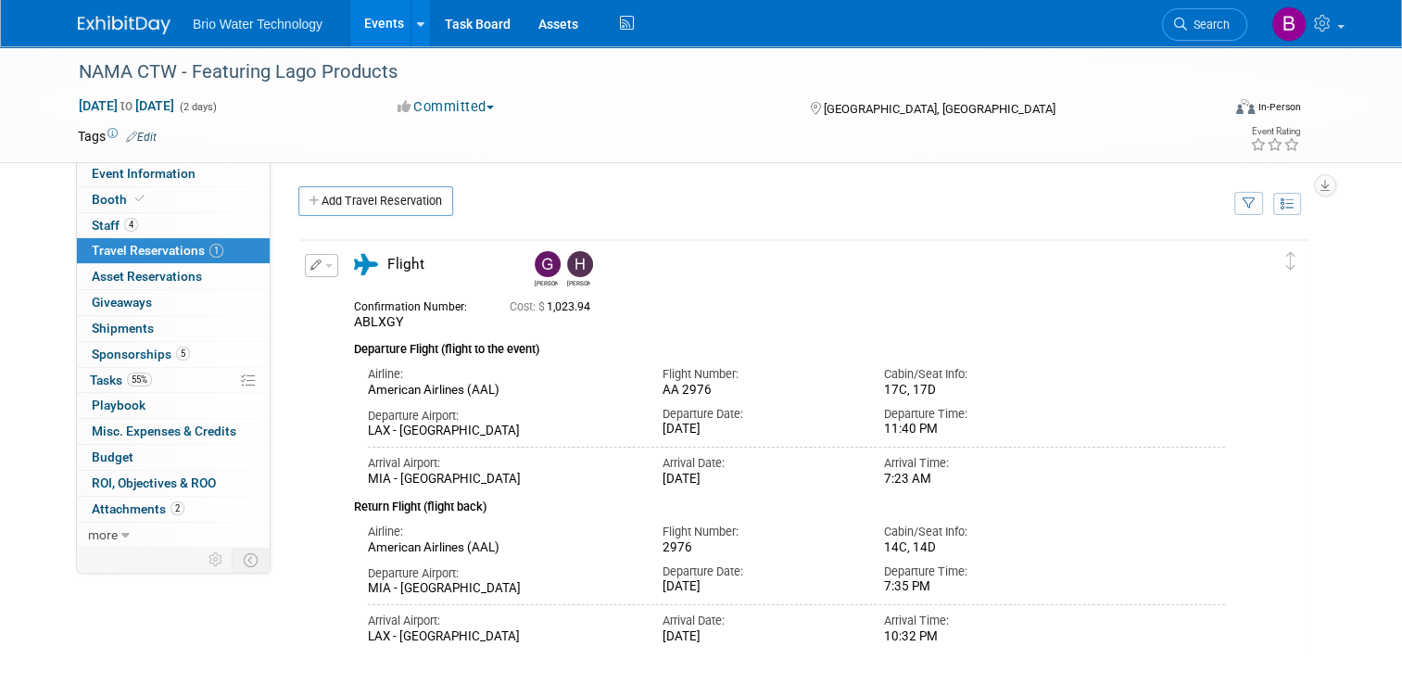
click at [374, 28] on link "Events" at bounding box center [384, 23] width 68 height 46
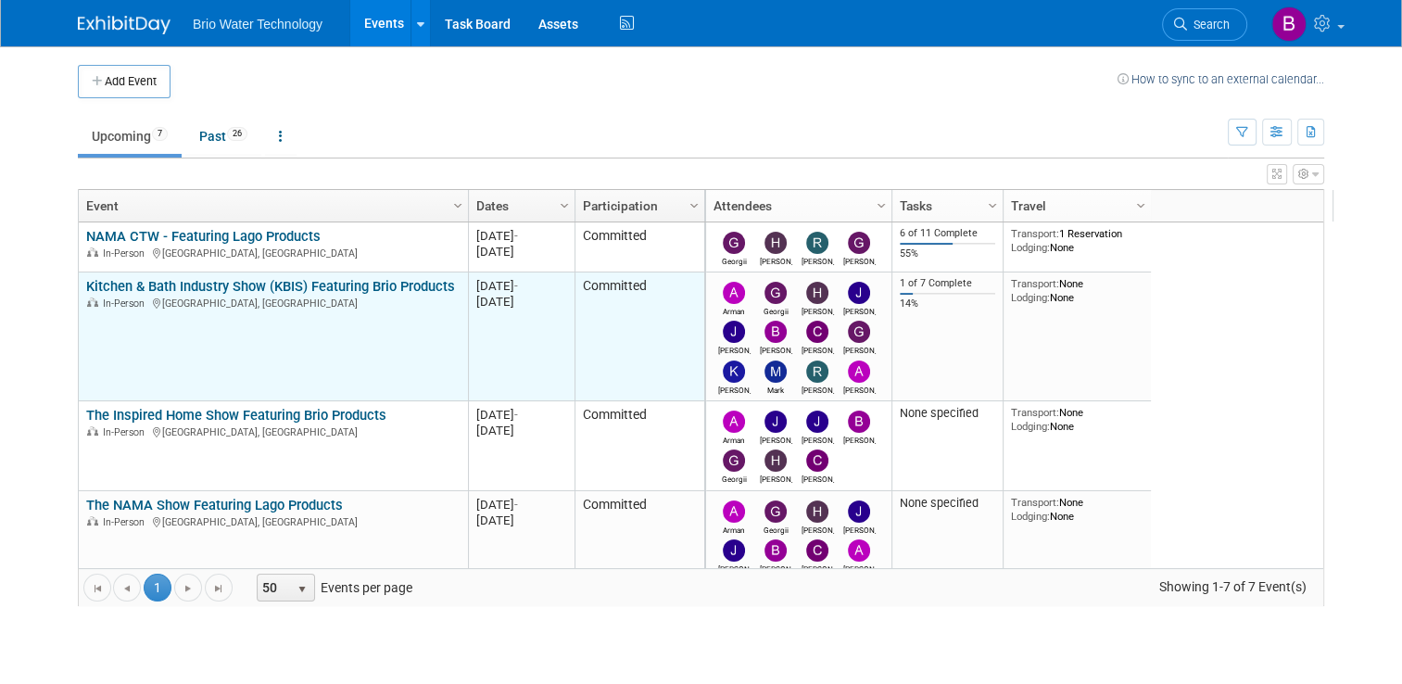
click at [233, 298] on div "In-Person Orlando, FL" at bounding box center [272, 303] width 373 height 16
click at [320, 288] on link "Kitchen & Bath Industry Show (KBIS) Featuring Brio Products" at bounding box center [270, 286] width 369 height 17
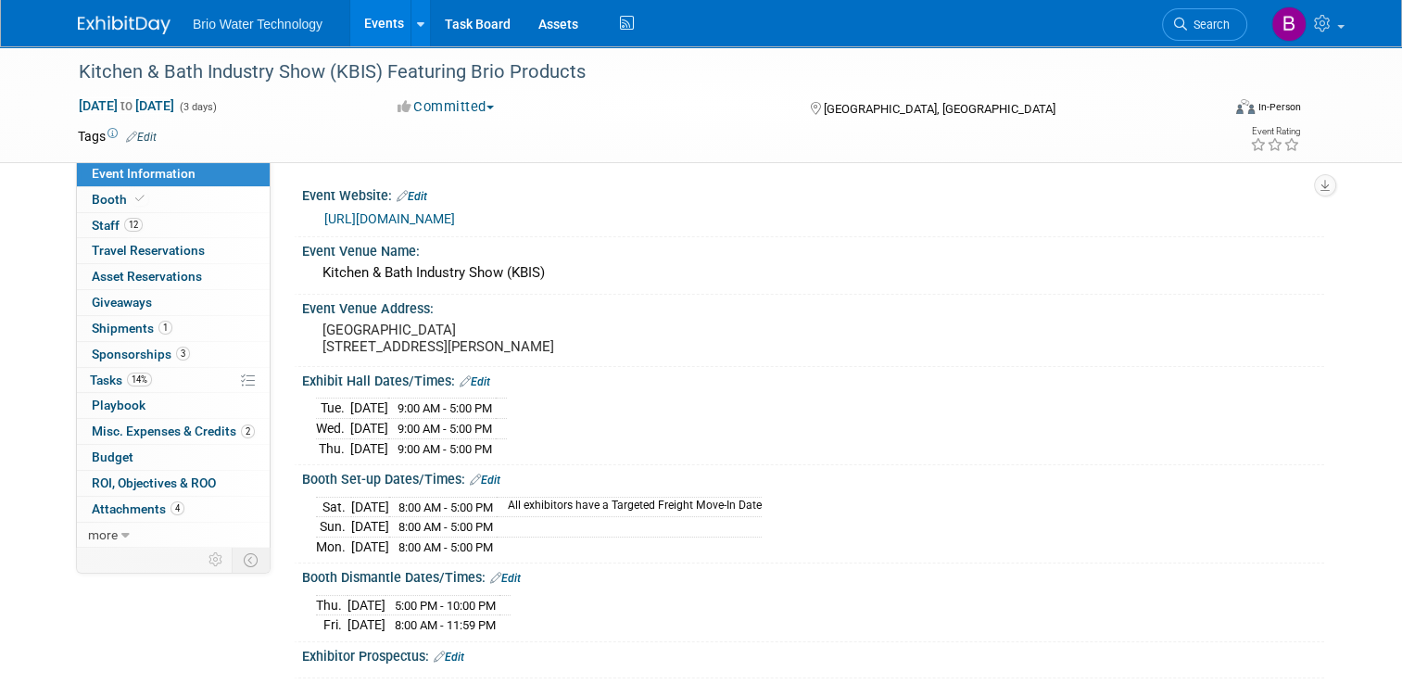
click at [352, 12] on link "Events" at bounding box center [384, 23] width 68 height 46
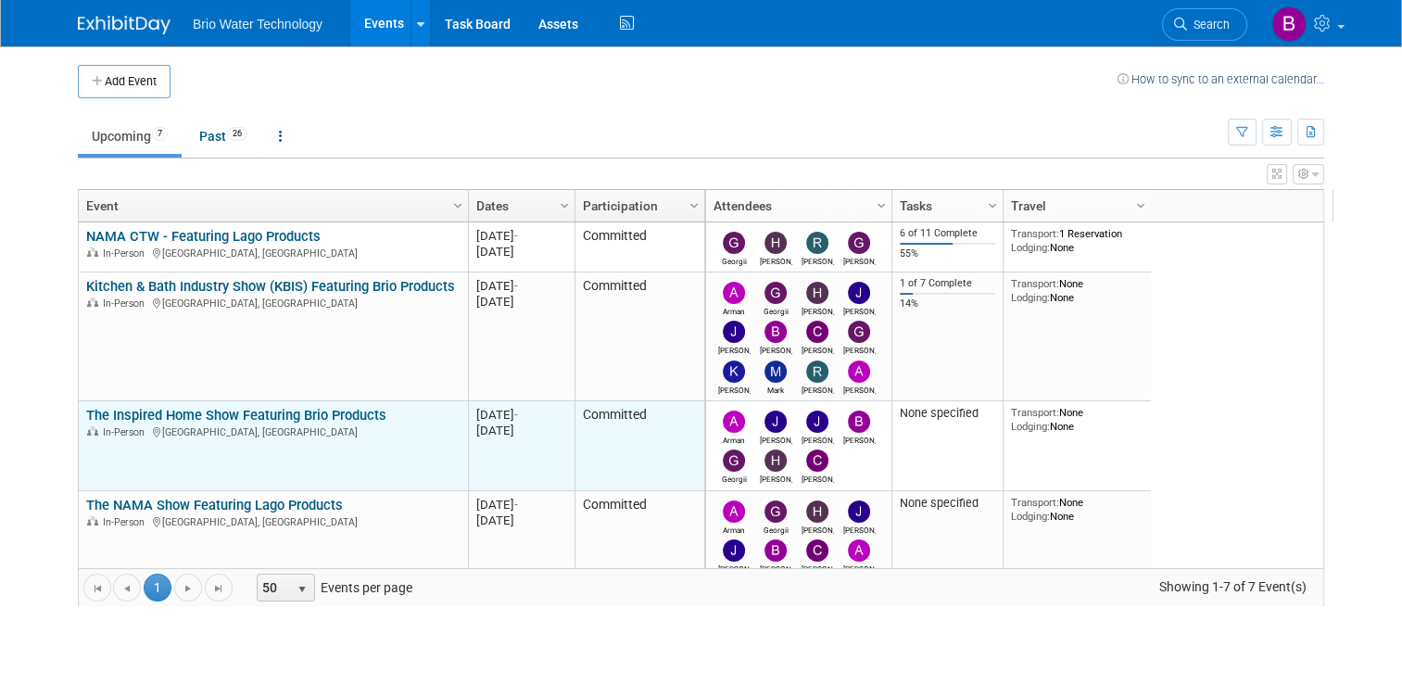
click at [207, 410] on link "The Inspired Home Show Featuring Brio Products" at bounding box center [236, 415] width 300 height 17
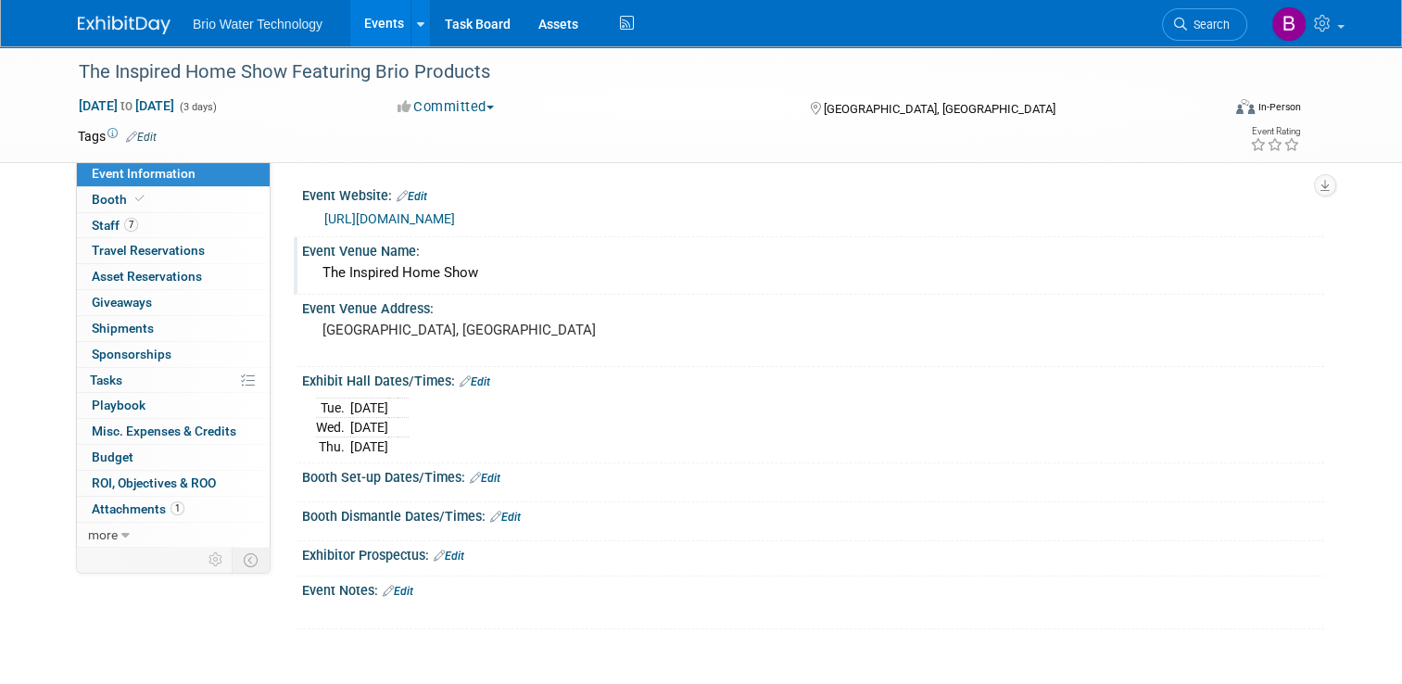
click at [1024, 274] on div "The Inspired Home Show" at bounding box center [813, 272] width 994 height 29
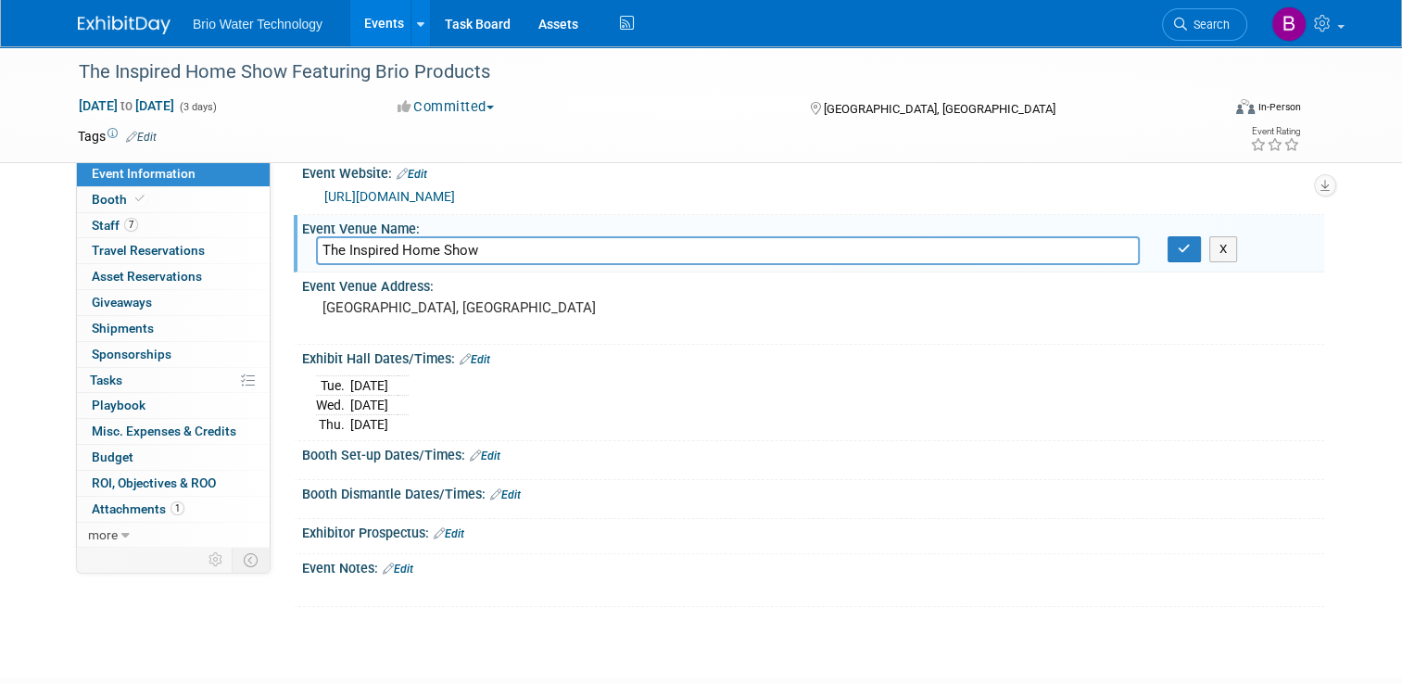
scroll to position [24, 0]
